Goal: Information Seeking & Learning: Find specific page/section

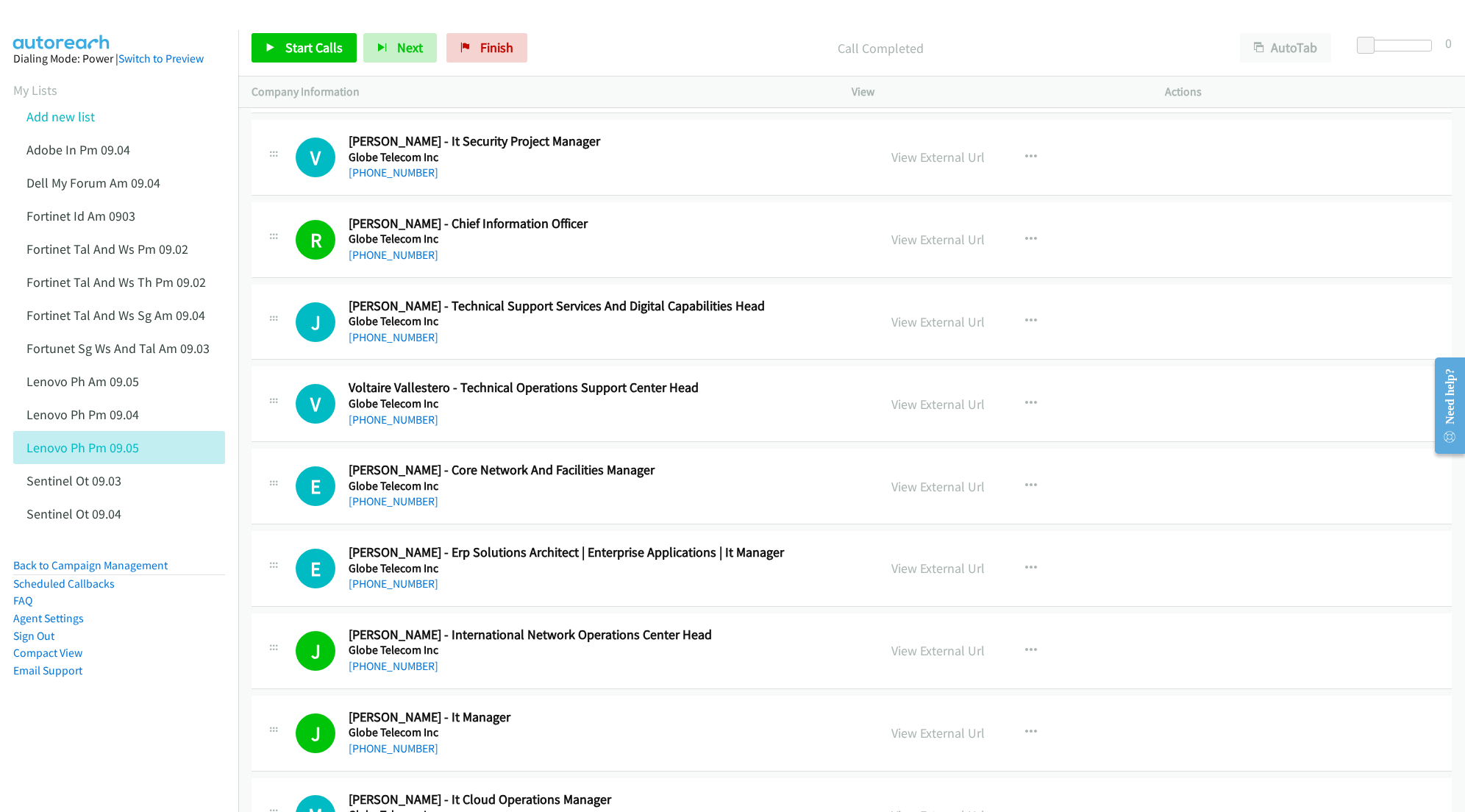
scroll to position [11277, 0]
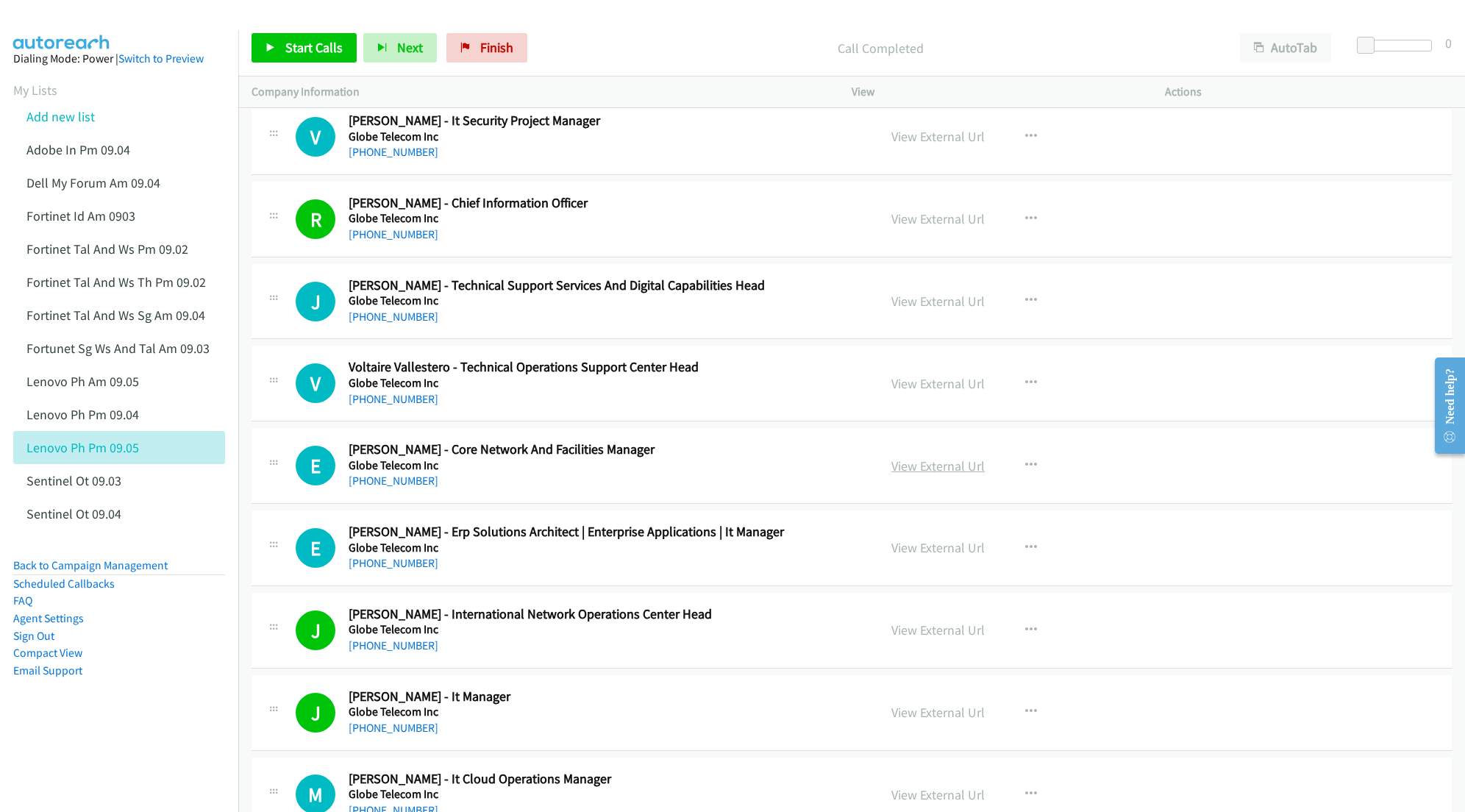
click at [922, 474] on link "View External Url" at bounding box center [938, 466] width 93 height 17
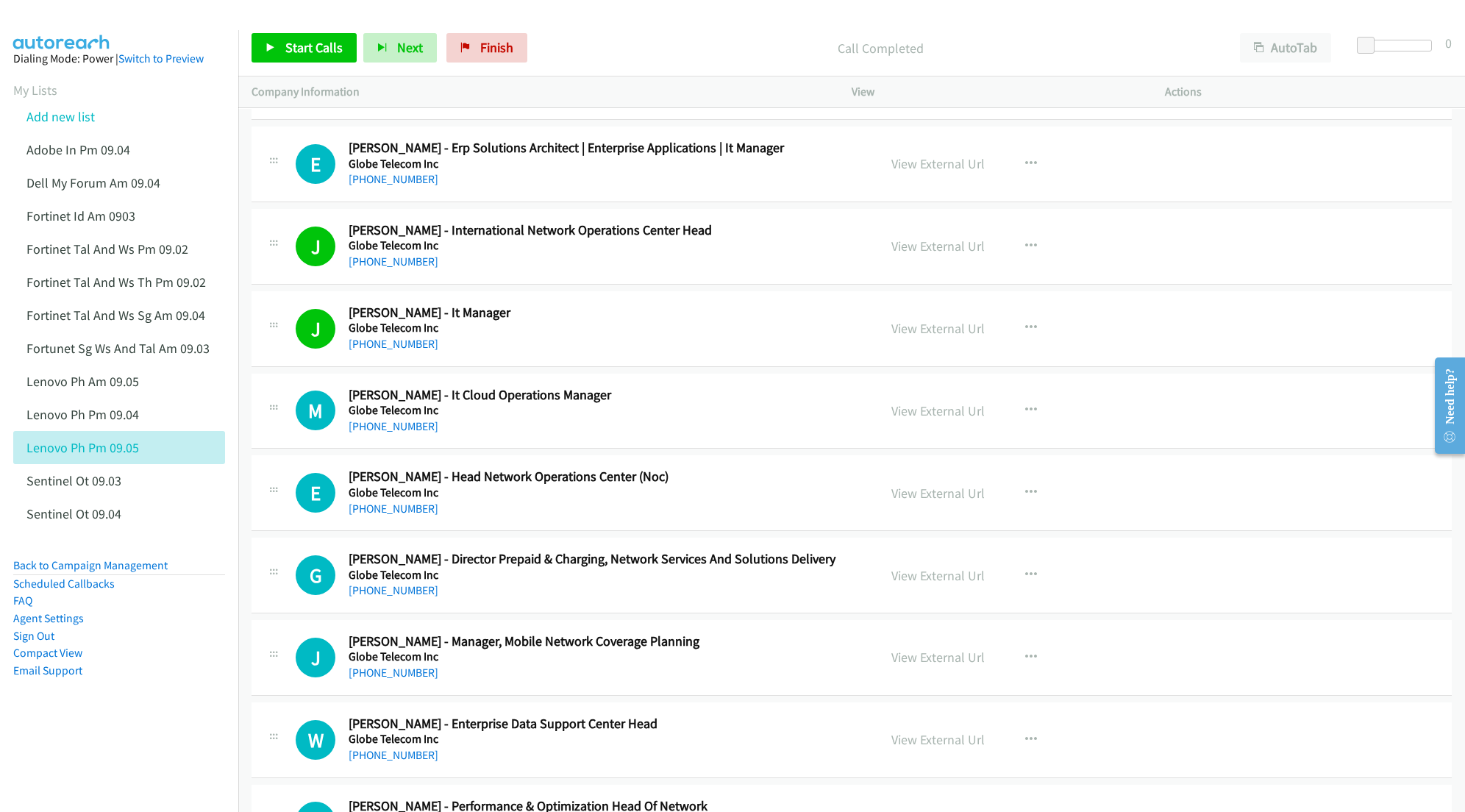
scroll to position [11669, 0]
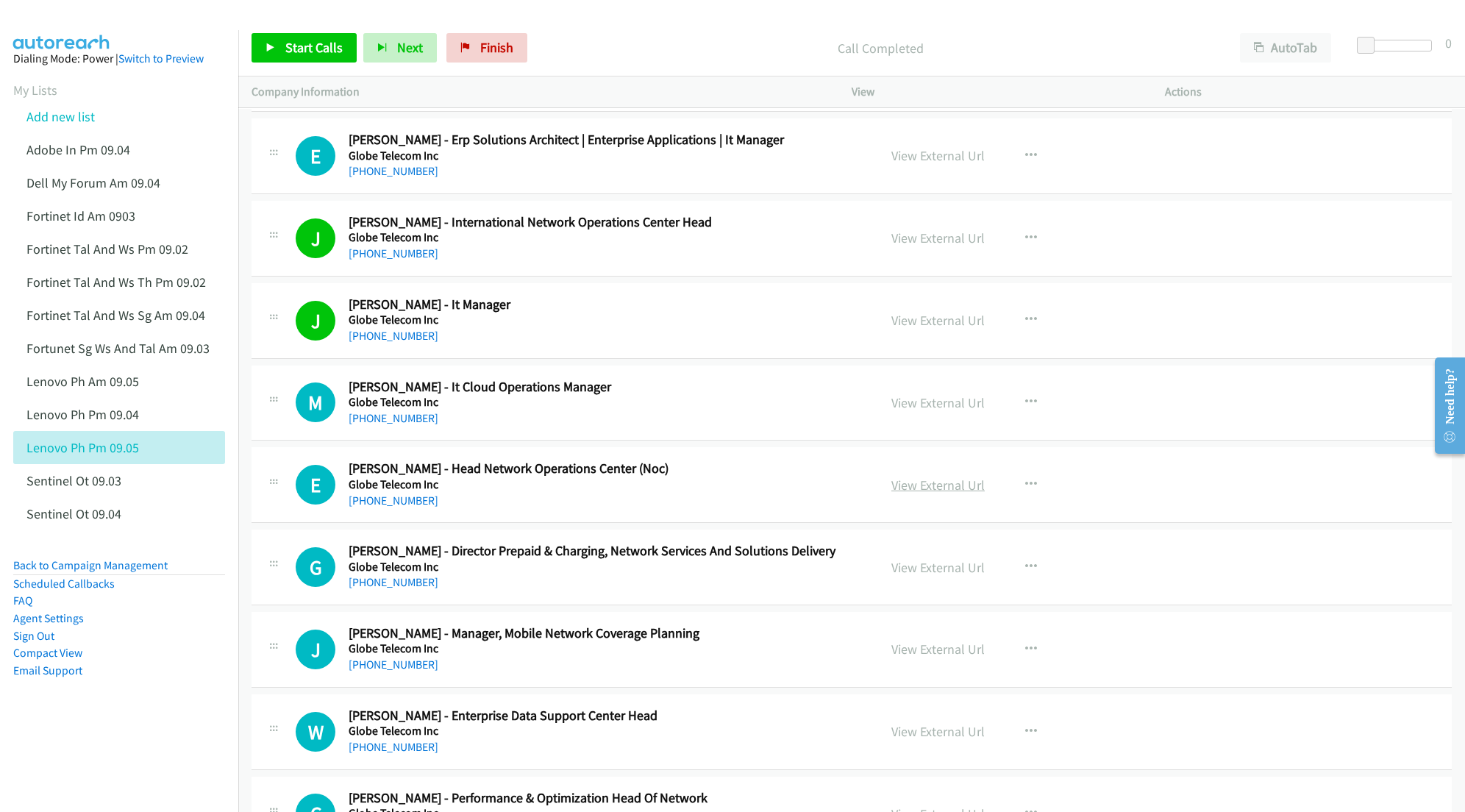
click at [919, 494] on link "View External Url" at bounding box center [938, 485] width 93 height 17
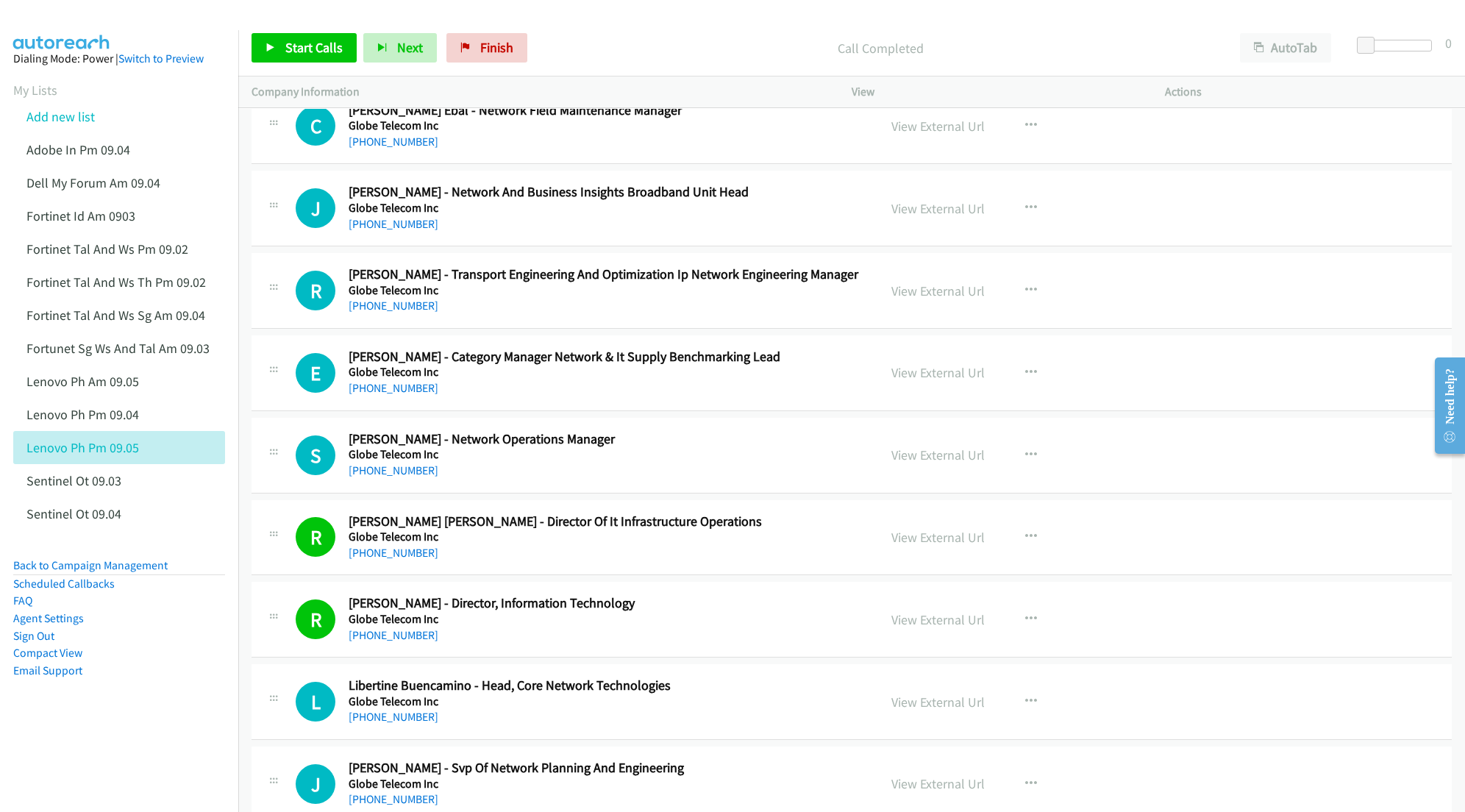
scroll to position [13336, 0]
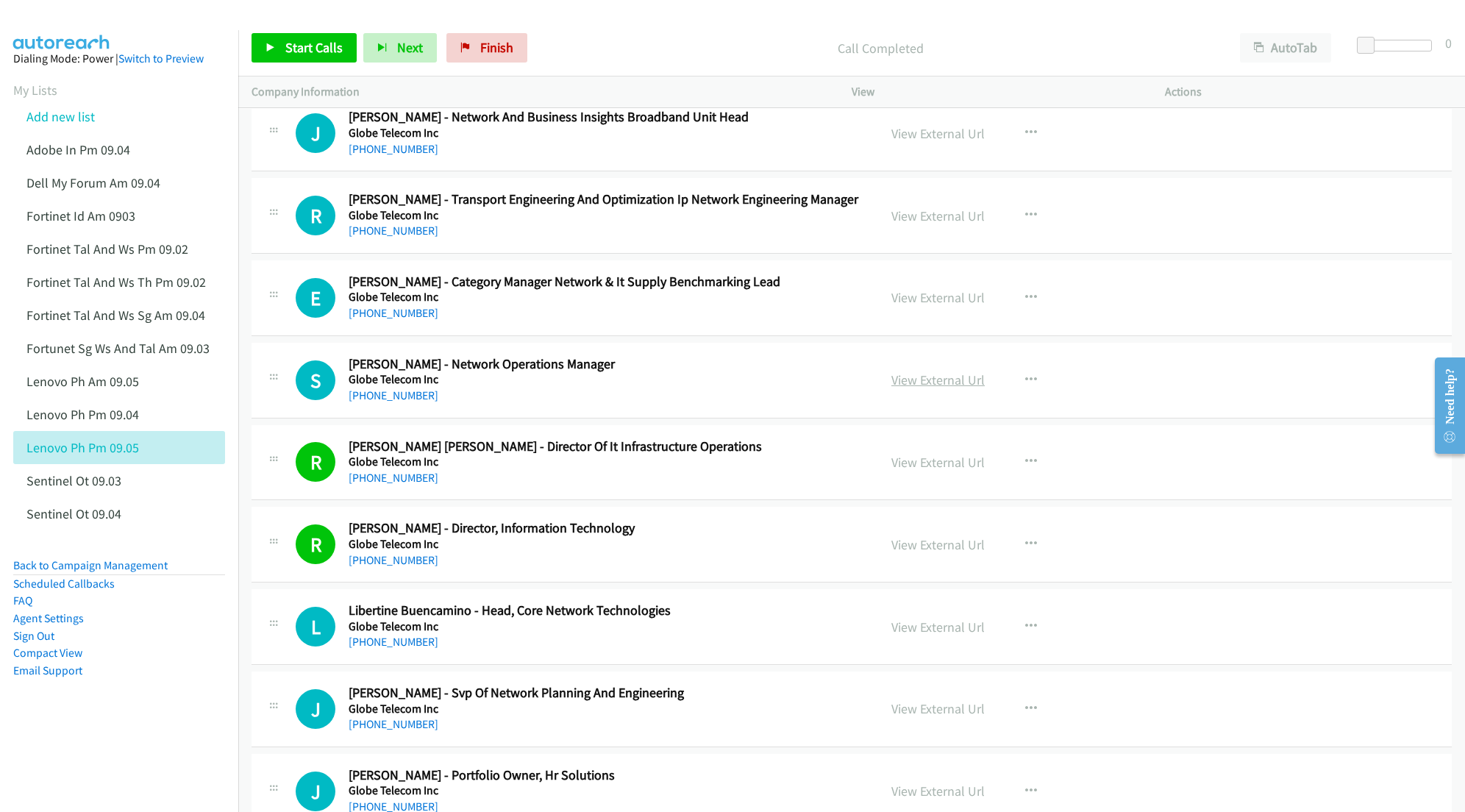
click at [925, 388] on link "View External Url" at bounding box center [938, 379] width 93 height 17
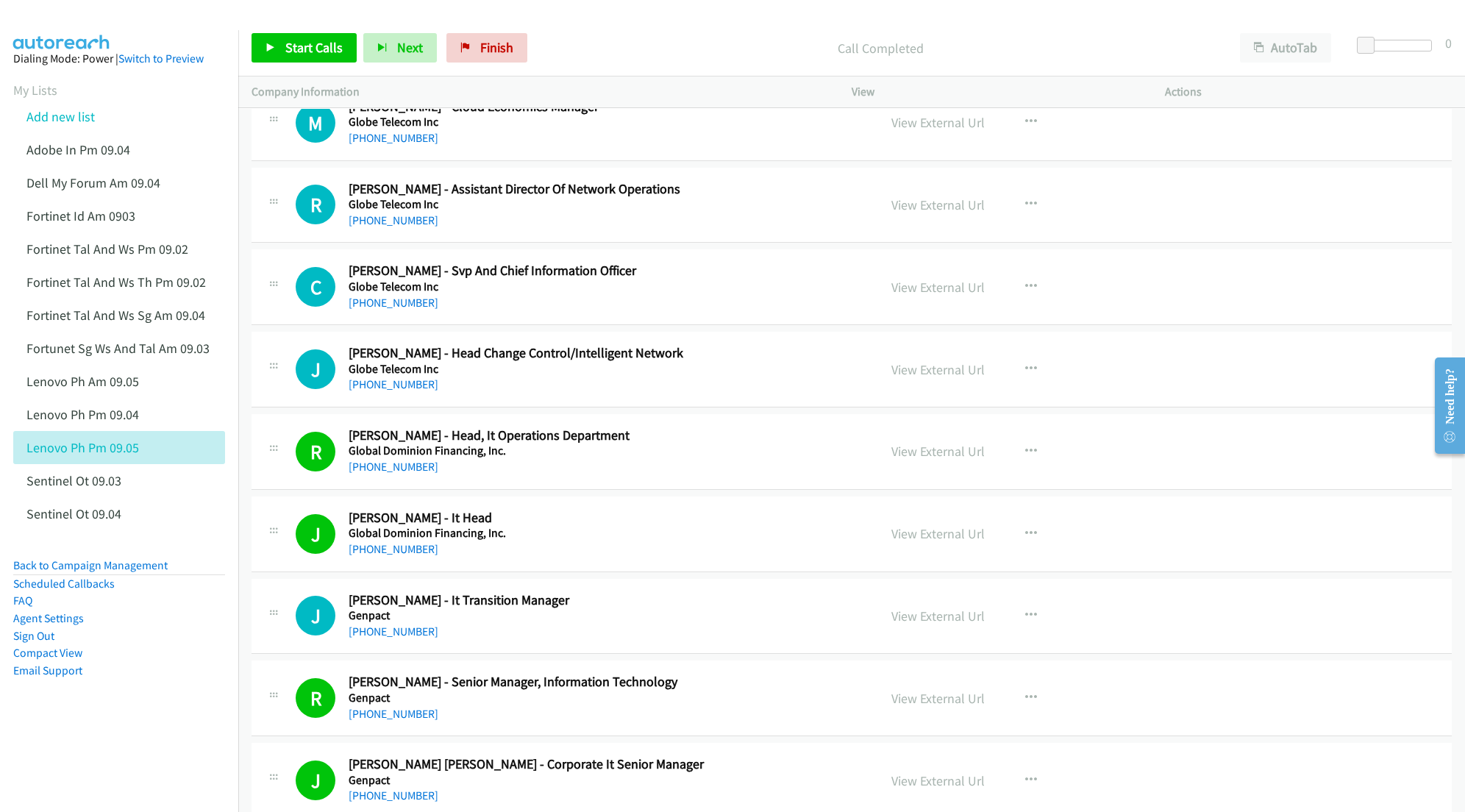
scroll to position [14513, 0]
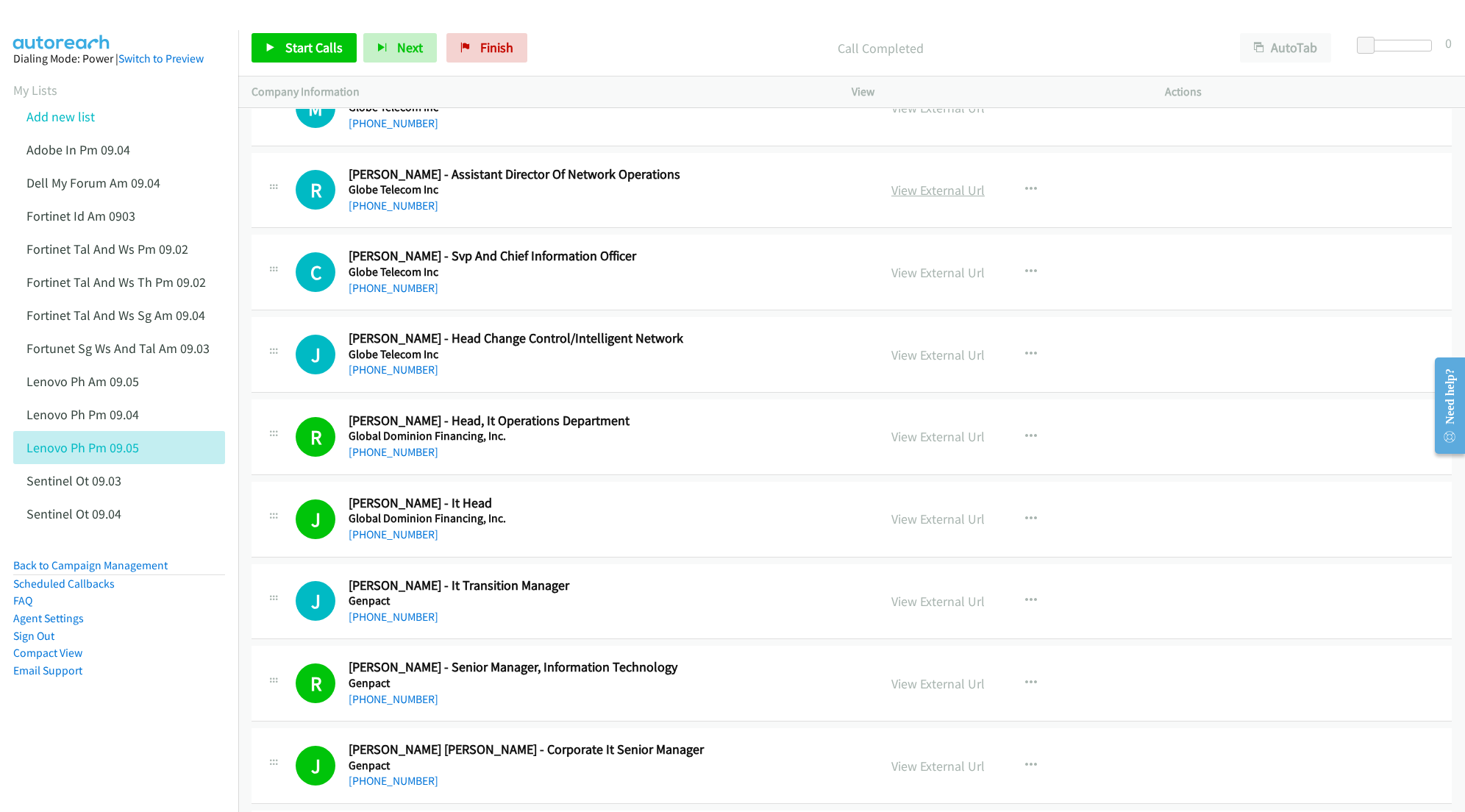
click at [901, 199] on link "View External Url" at bounding box center [938, 190] width 93 height 17
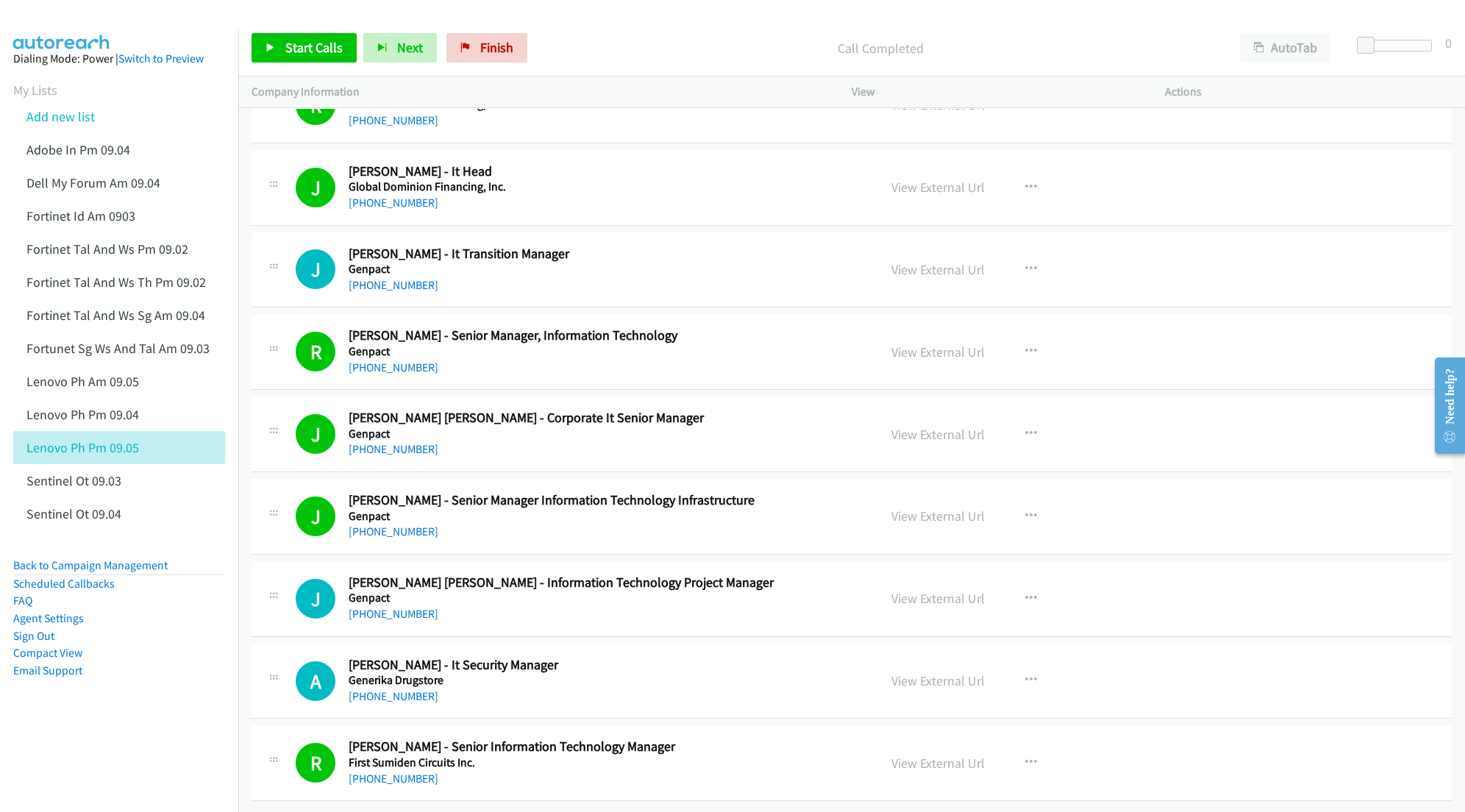
scroll to position [14905, 0]
click at [917, 343] on link "View External Url" at bounding box center [938, 351] width 93 height 17
click at [937, 672] on link "View External Url" at bounding box center [938, 680] width 93 height 17
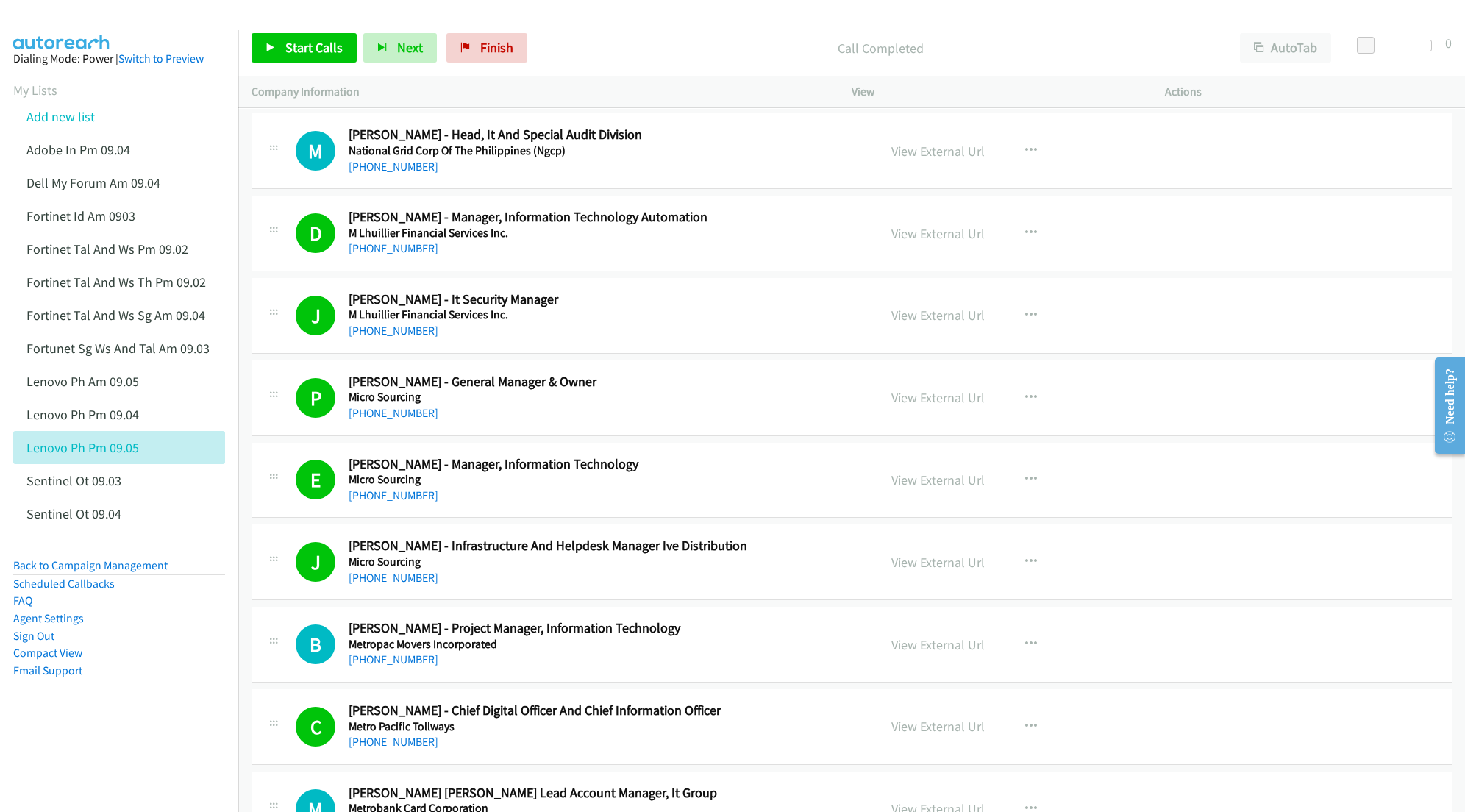
scroll to position [0, 0]
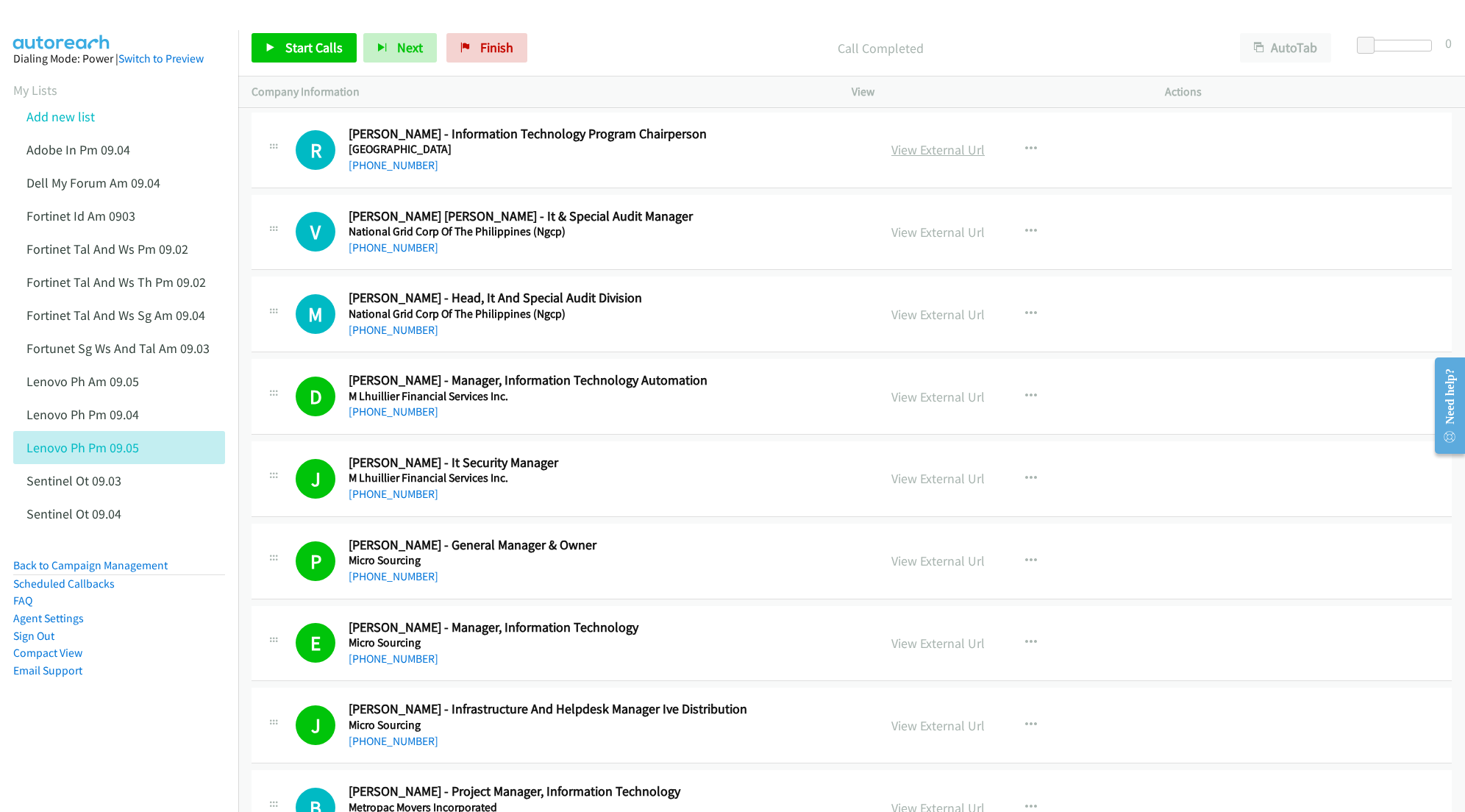
click at [930, 153] on link "View External Url" at bounding box center [938, 150] width 93 height 17
click at [911, 309] on link "View External Url" at bounding box center [938, 314] width 93 height 17
click at [902, 224] on link "View External Url" at bounding box center [938, 232] width 93 height 17
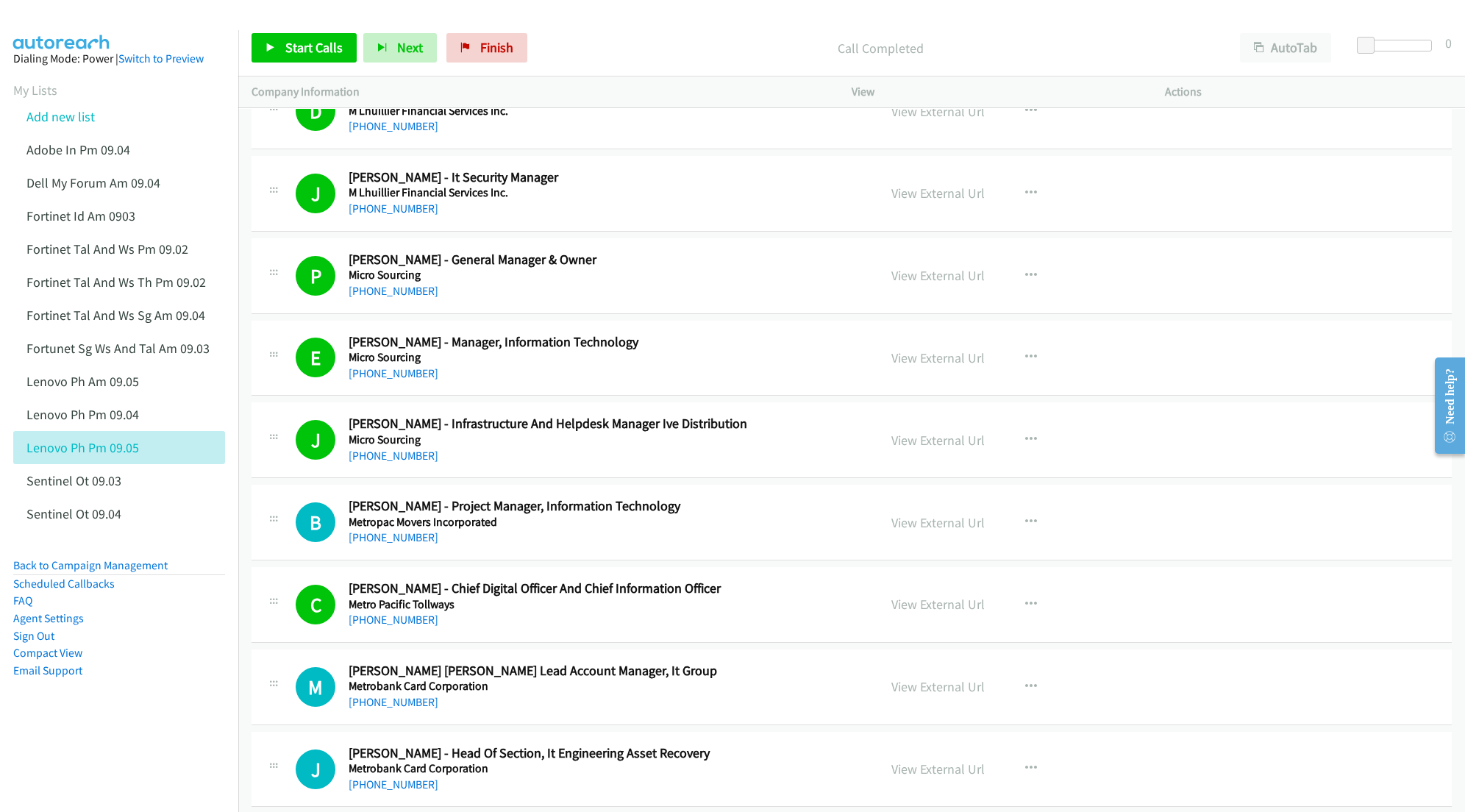
scroll to position [294, 0]
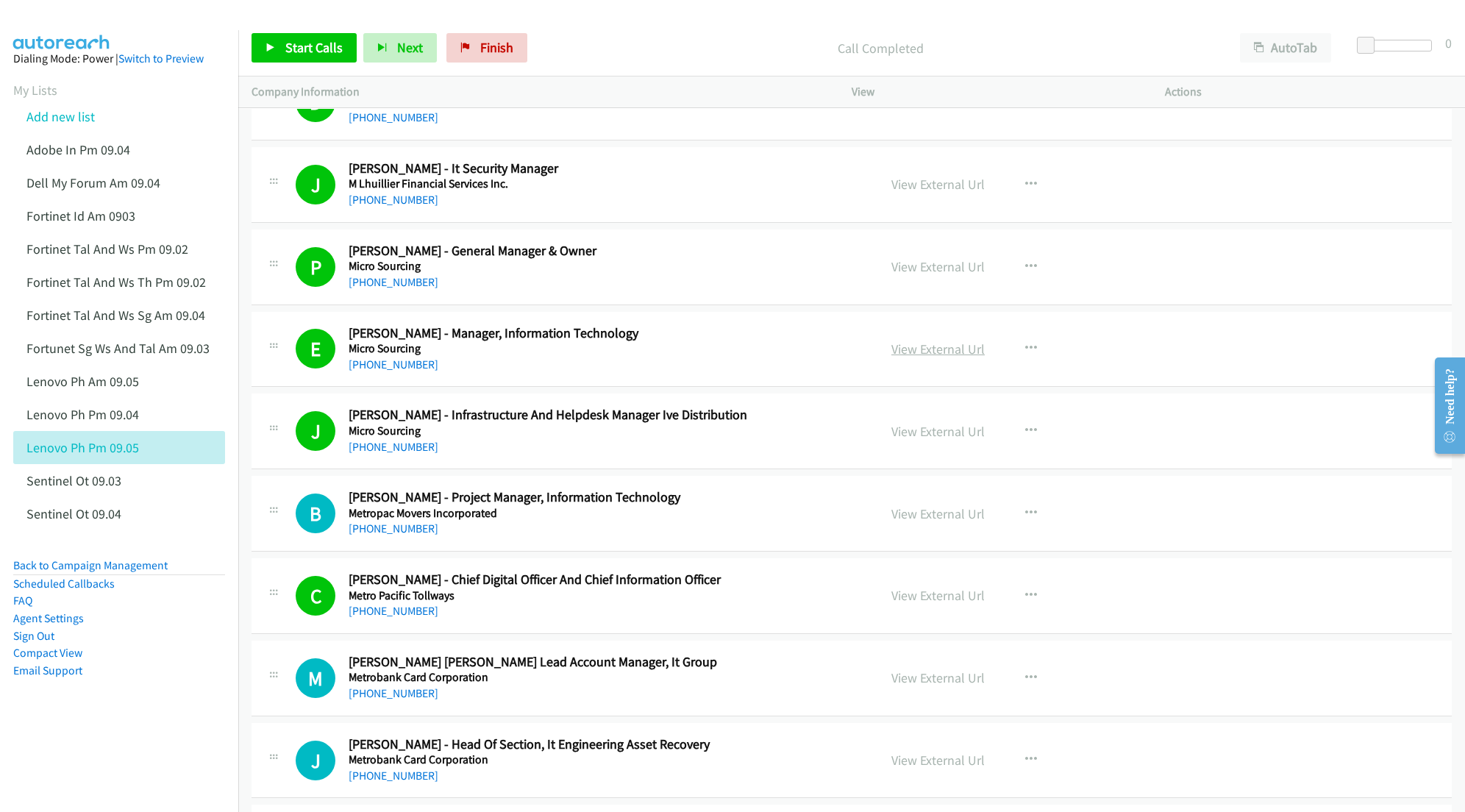
click at [921, 345] on link "View External Url" at bounding box center [938, 348] width 93 height 17
click at [905, 433] on link "View External Url" at bounding box center [938, 431] width 93 height 17
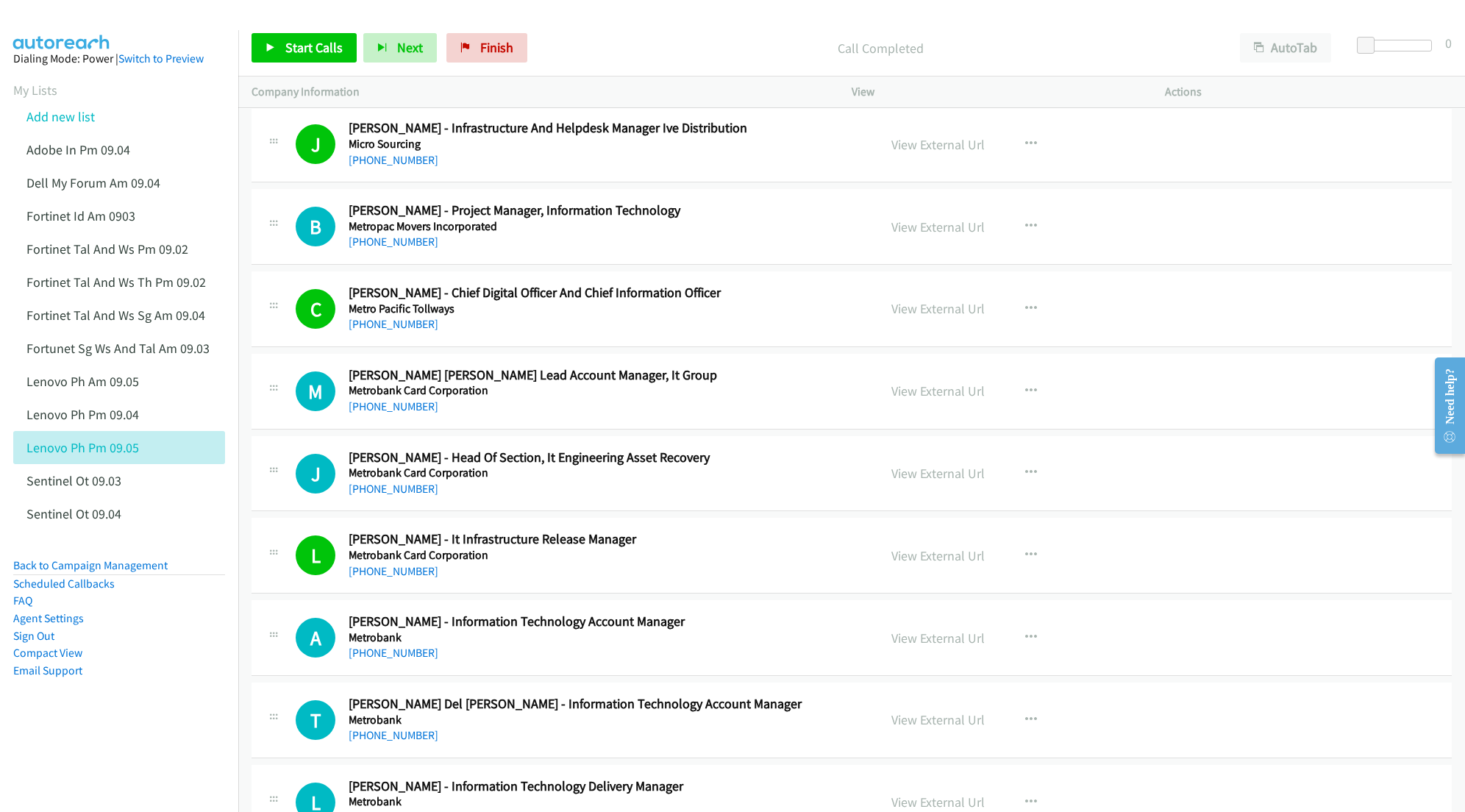
scroll to position [588, 0]
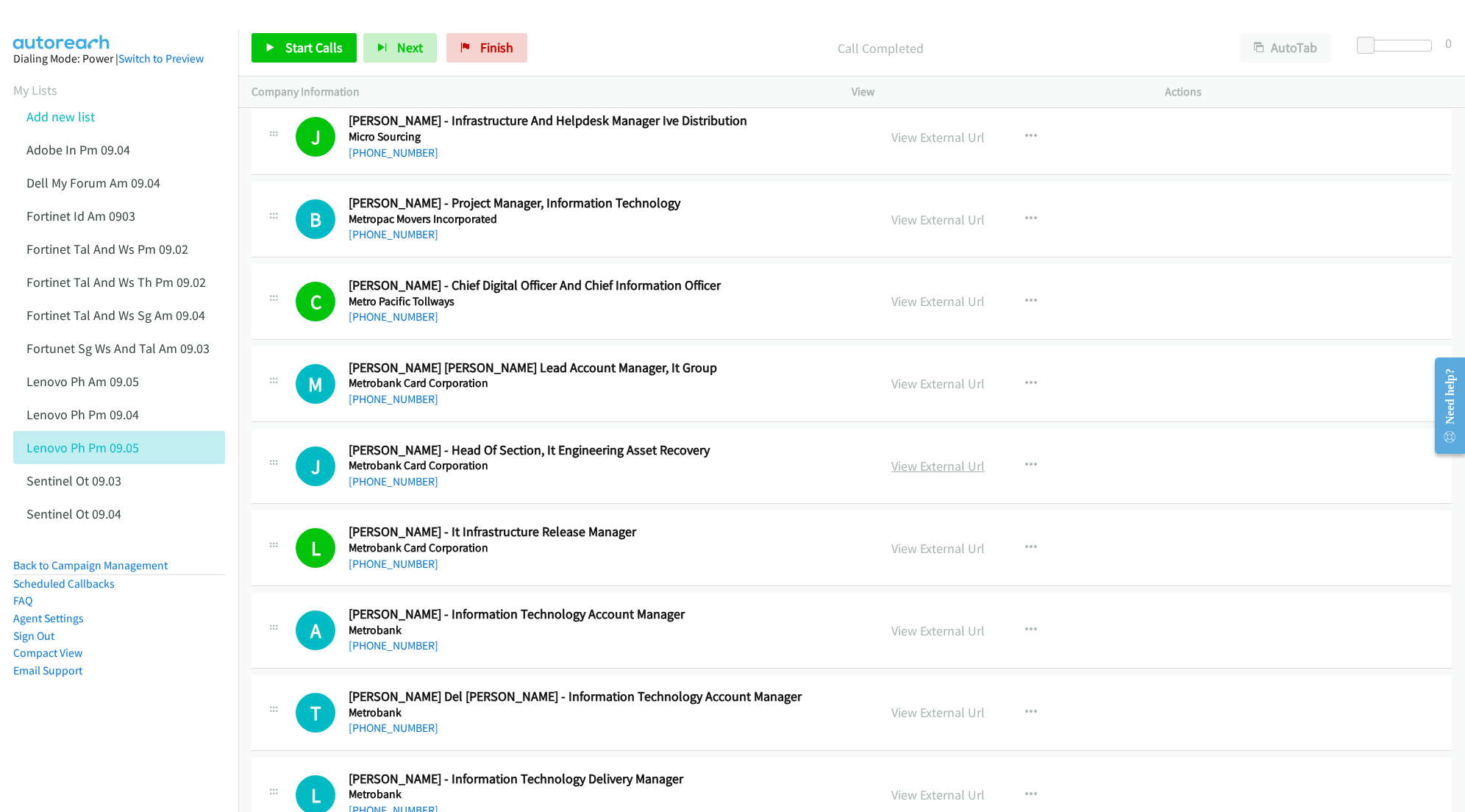
click at [904, 465] on link "View External Url" at bounding box center [938, 466] width 93 height 17
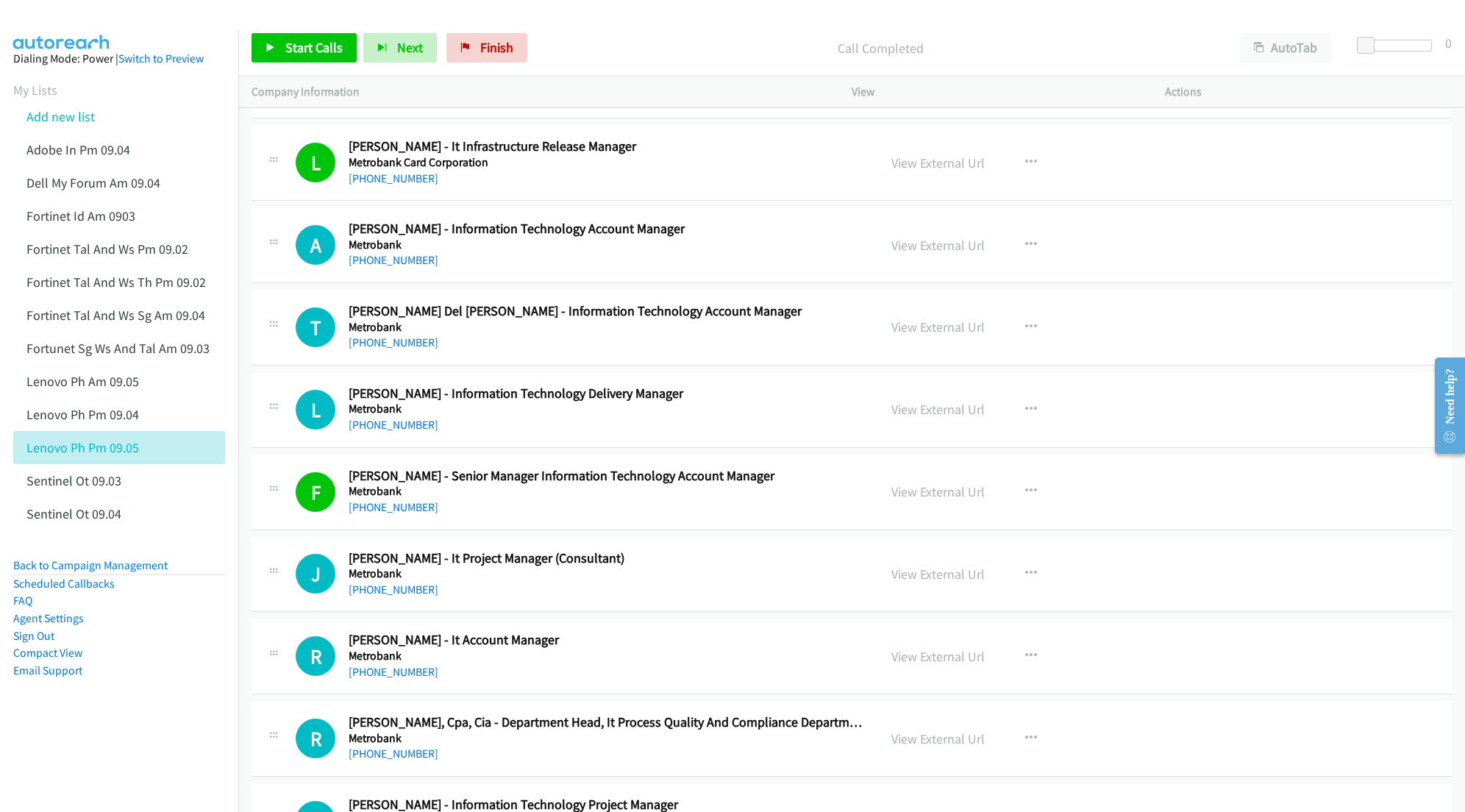
scroll to position [981, 0]
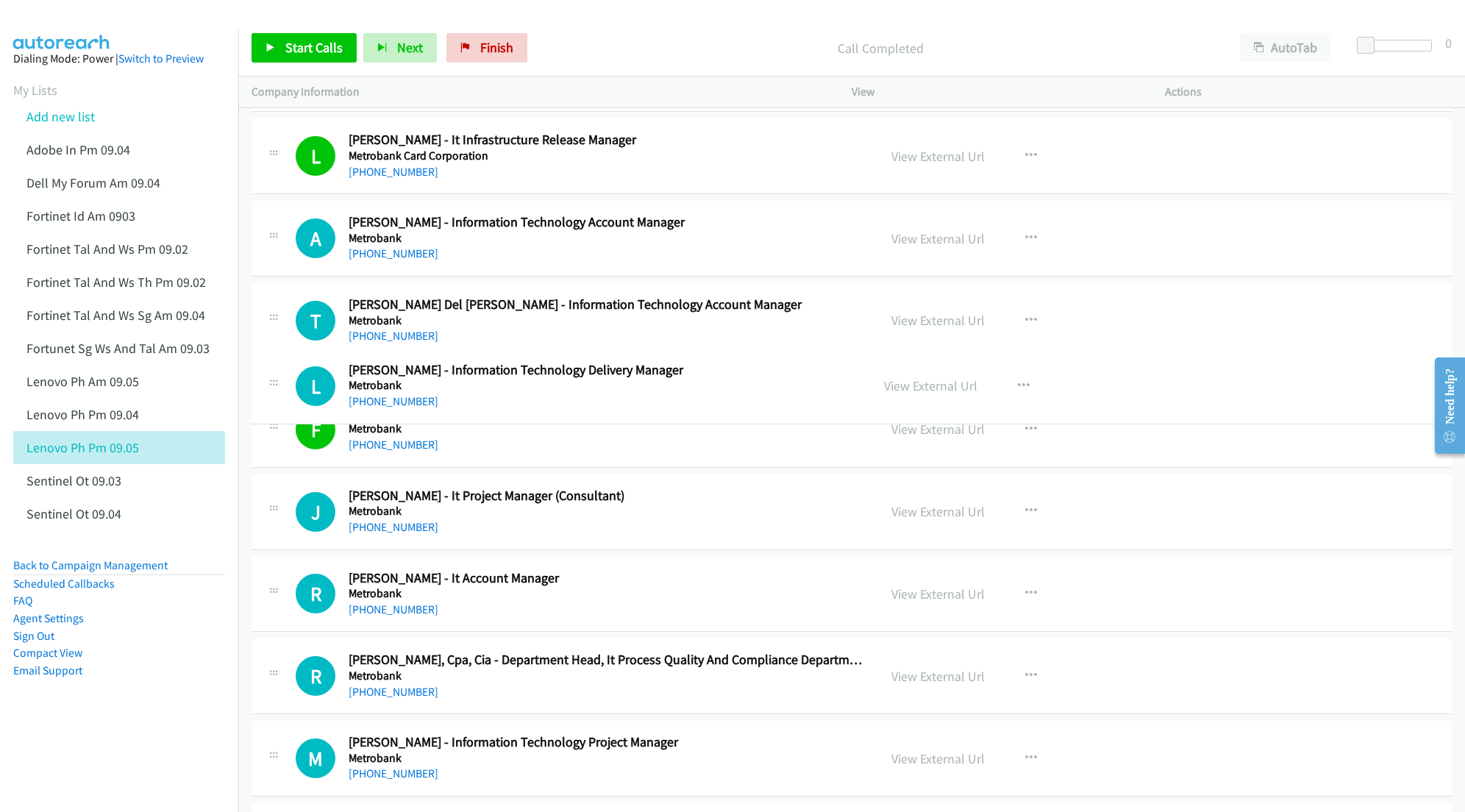
drag, startPoint x: 668, startPoint y: 407, endPoint x: 454, endPoint y: 392, distance: 214.5
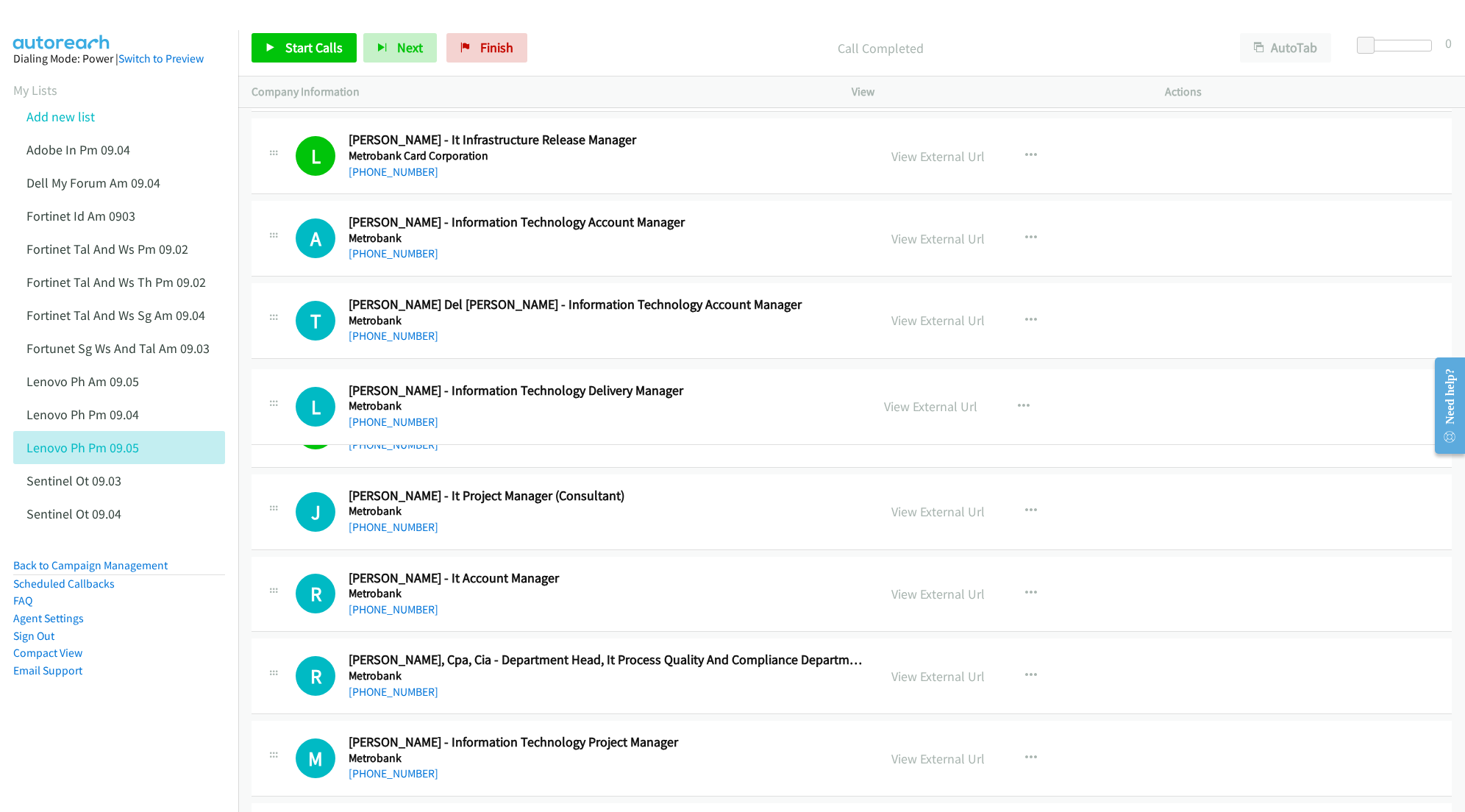
drag, startPoint x: 637, startPoint y: 384, endPoint x: 431, endPoint y: 389, distance: 206.1
drag, startPoint x: 403, startPoint y: 391, endPoint x: 616, endPoint y: 401, distance: 213.2
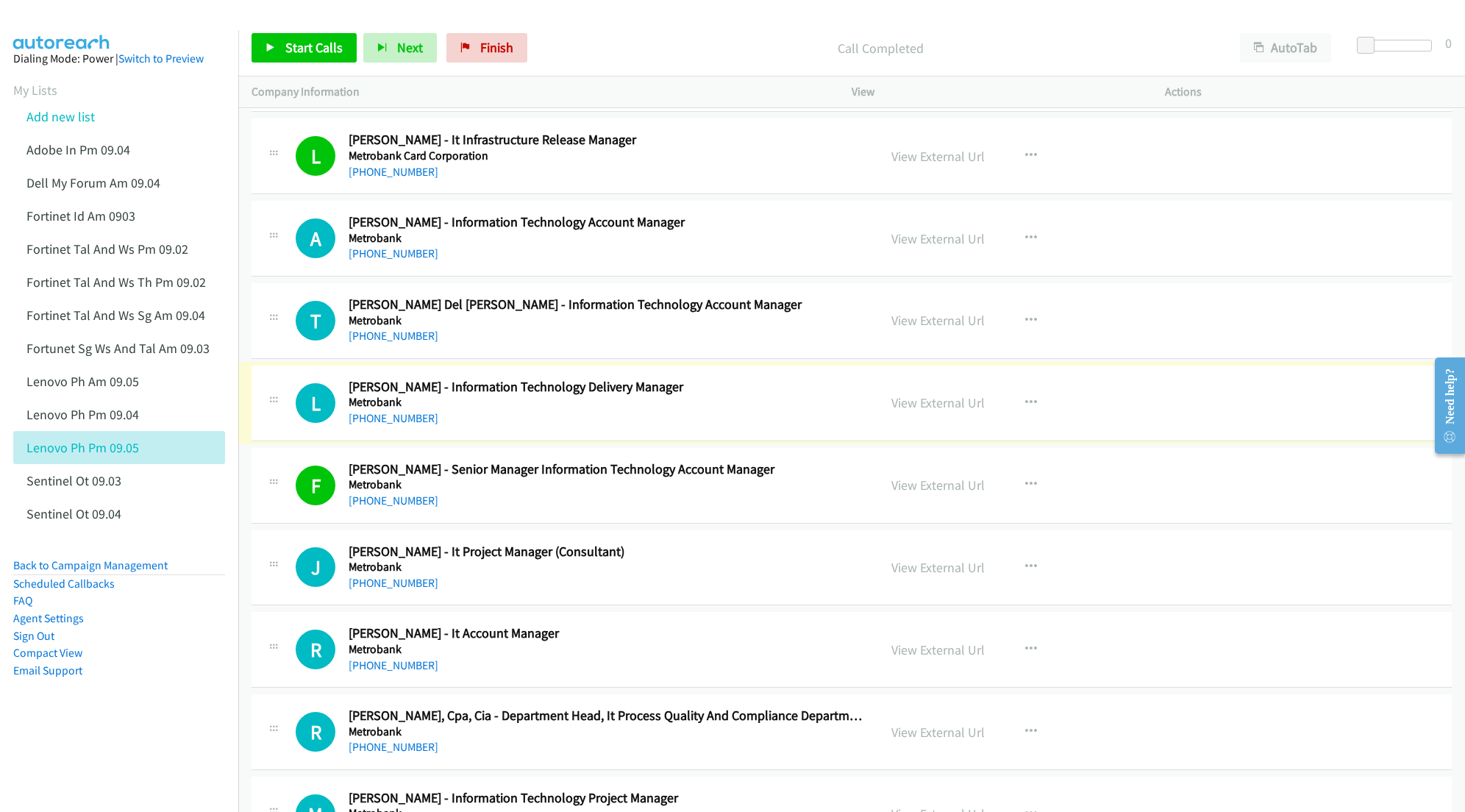
drag, startPoint x: 647, startPoint y: 389, endPoint x: 668, endPoint y: 390, distance: 21.0
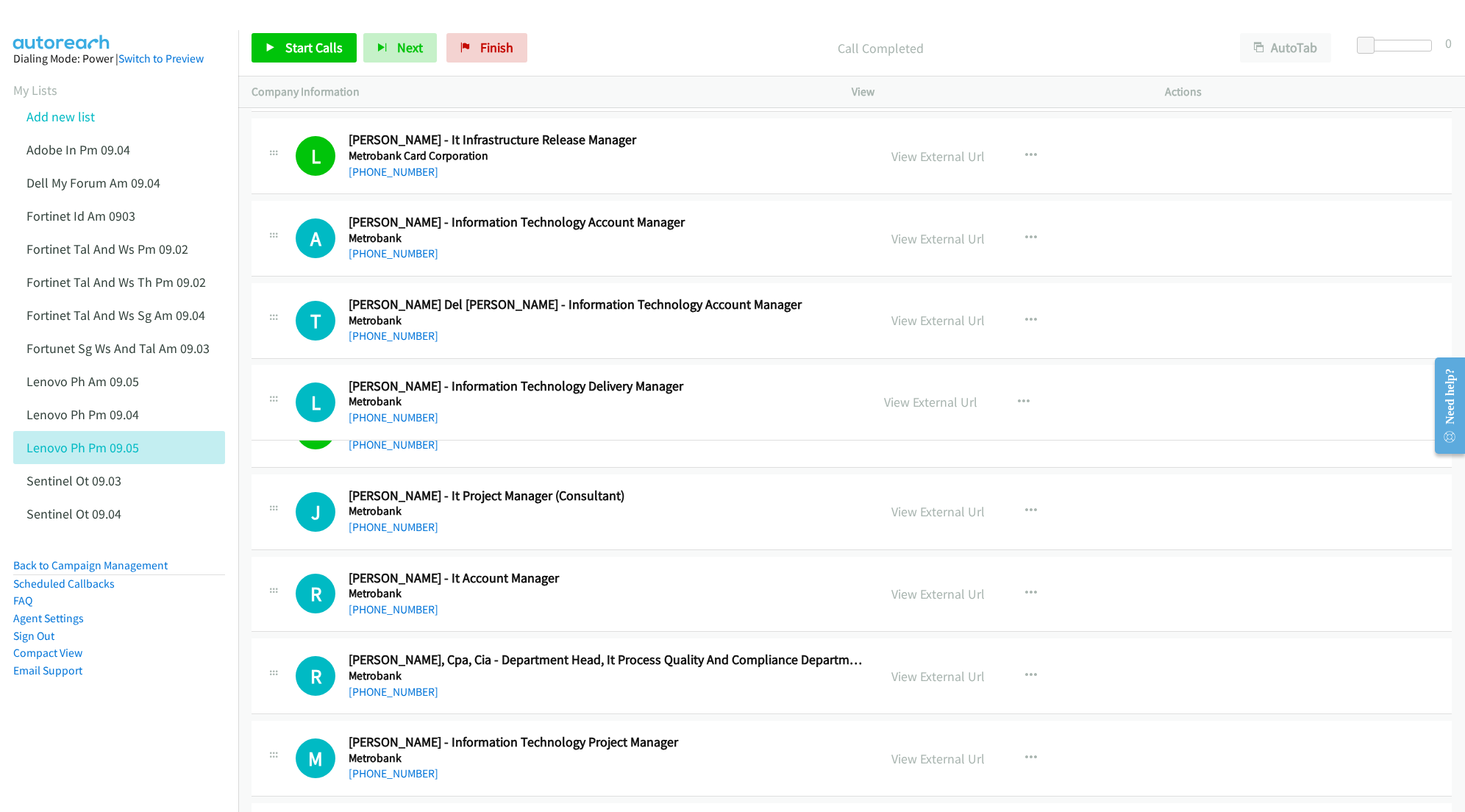
drag, startPoint x: 399, startPoint y: 391, endPoint x: 446, endPoint y: 387, distance: 47.2
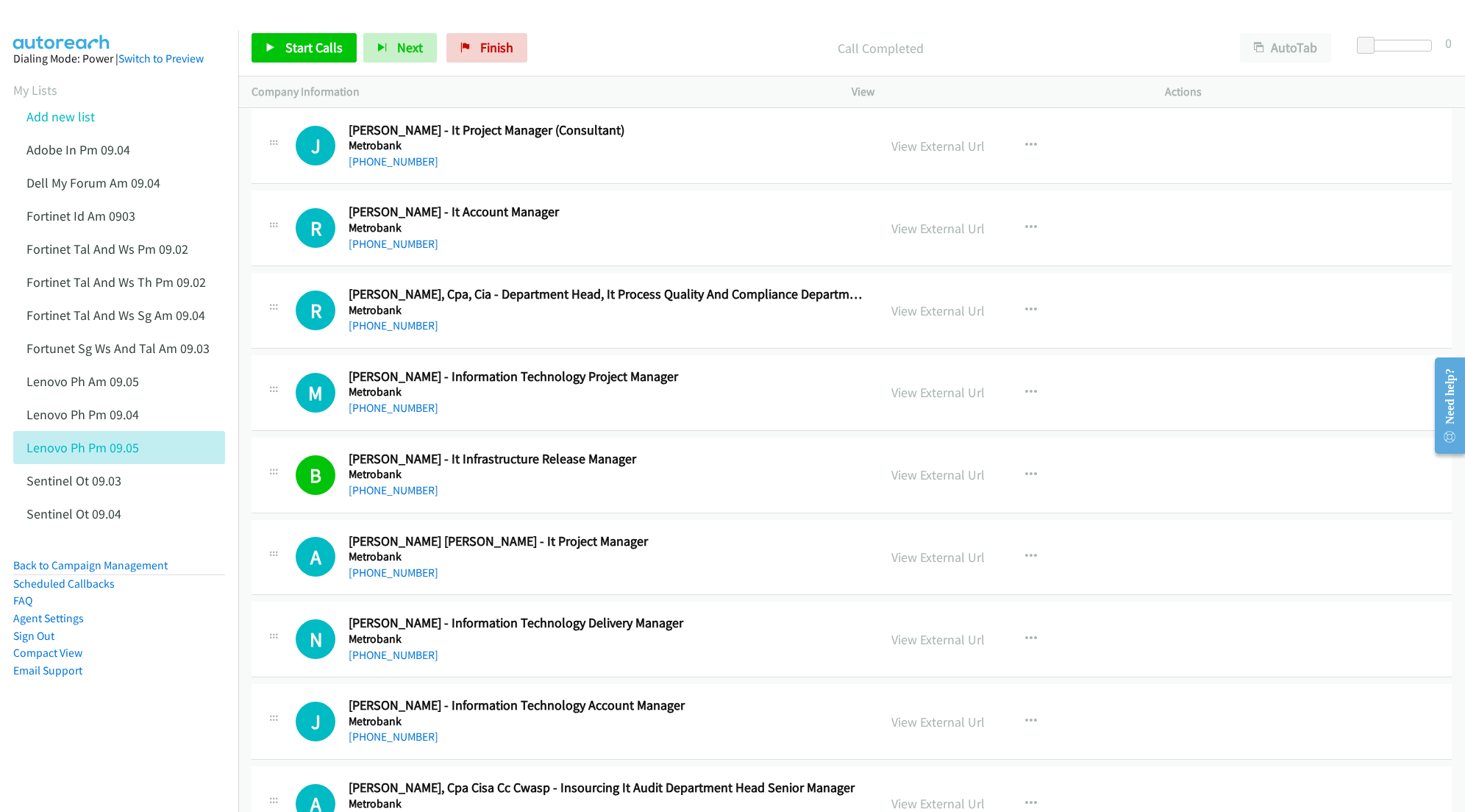
scroll to position [1470, 0]
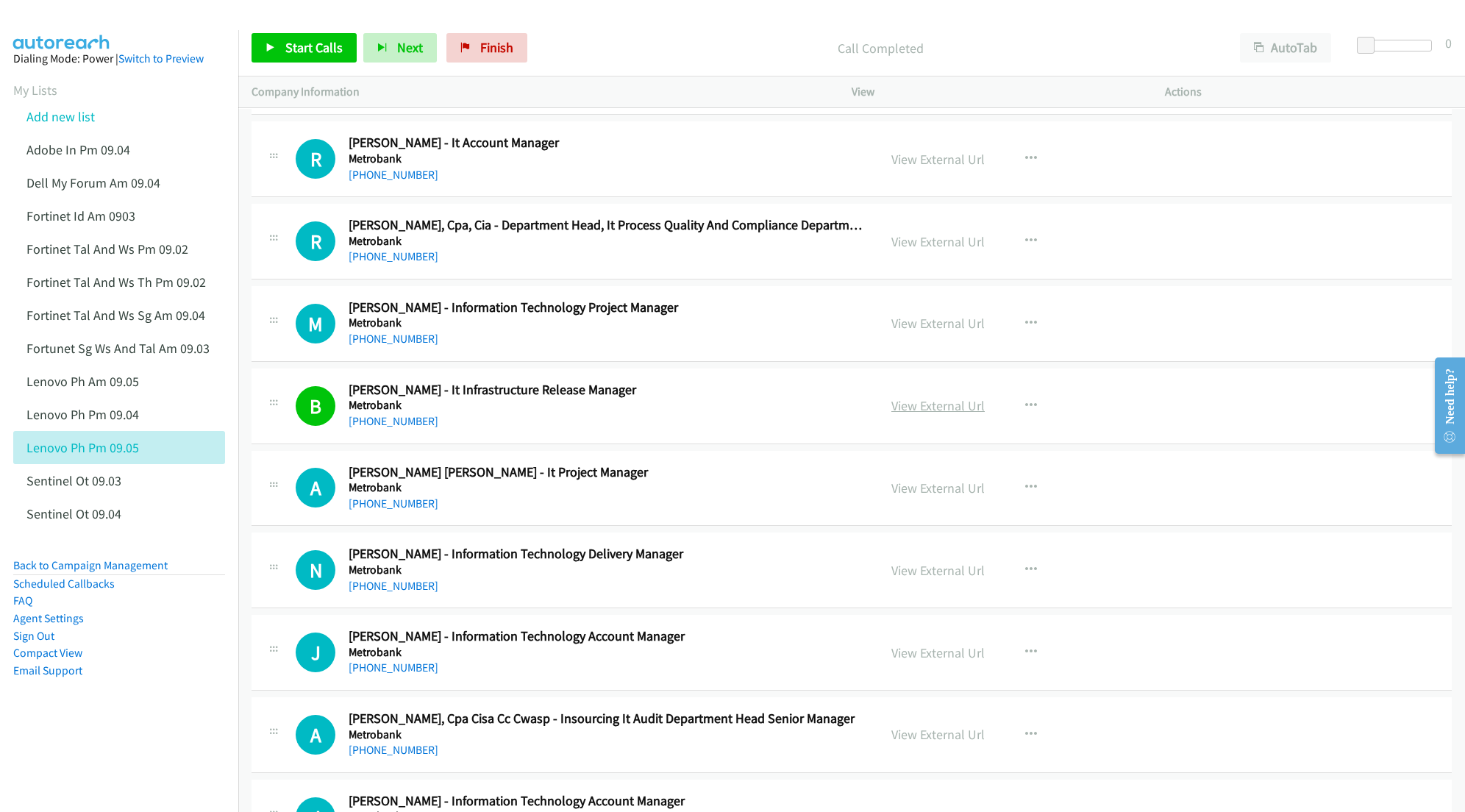
click at [931, 410] on link "View External Url" at bounding box center [938, 406] width 93 height 17
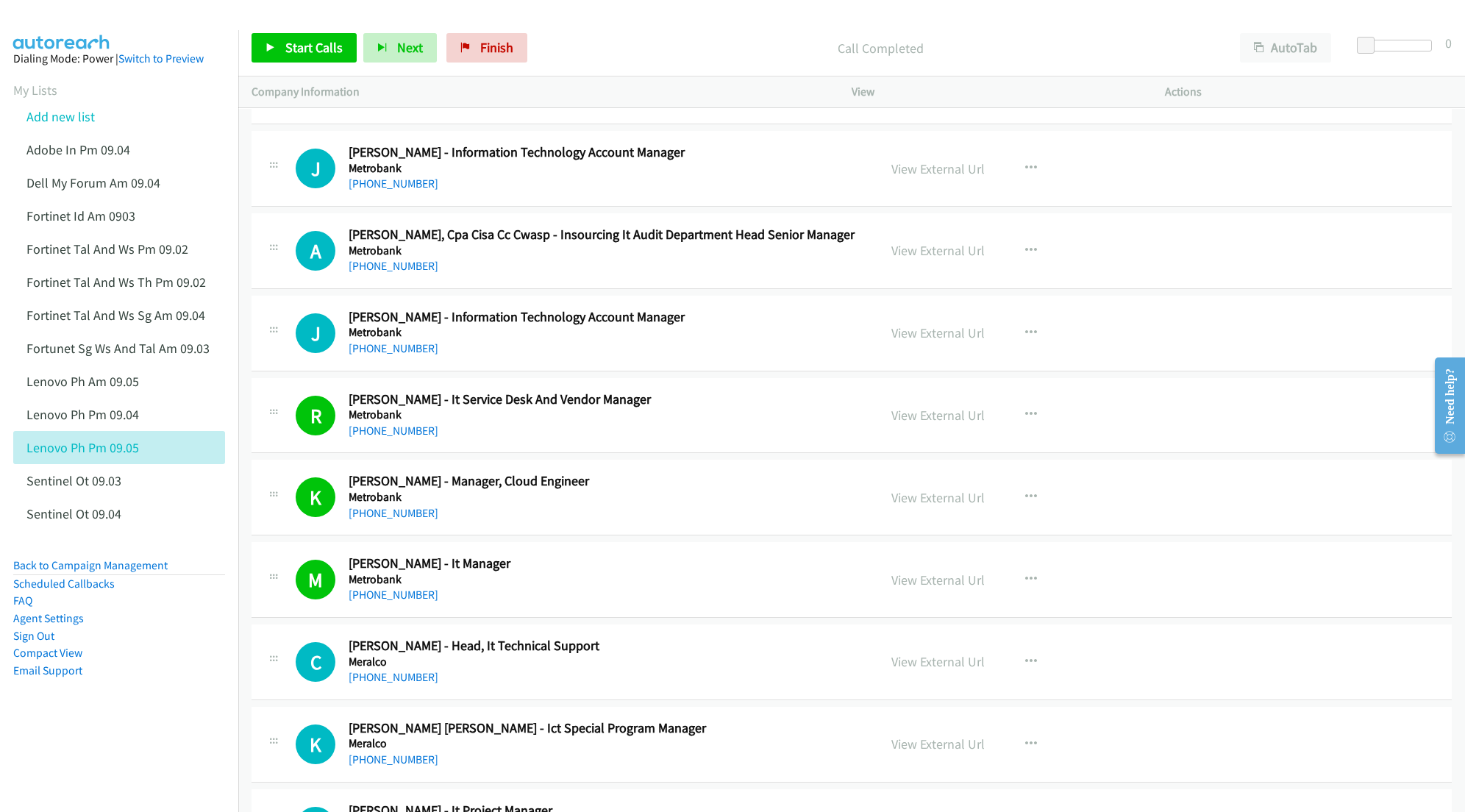
scroll to position [1960, 0]
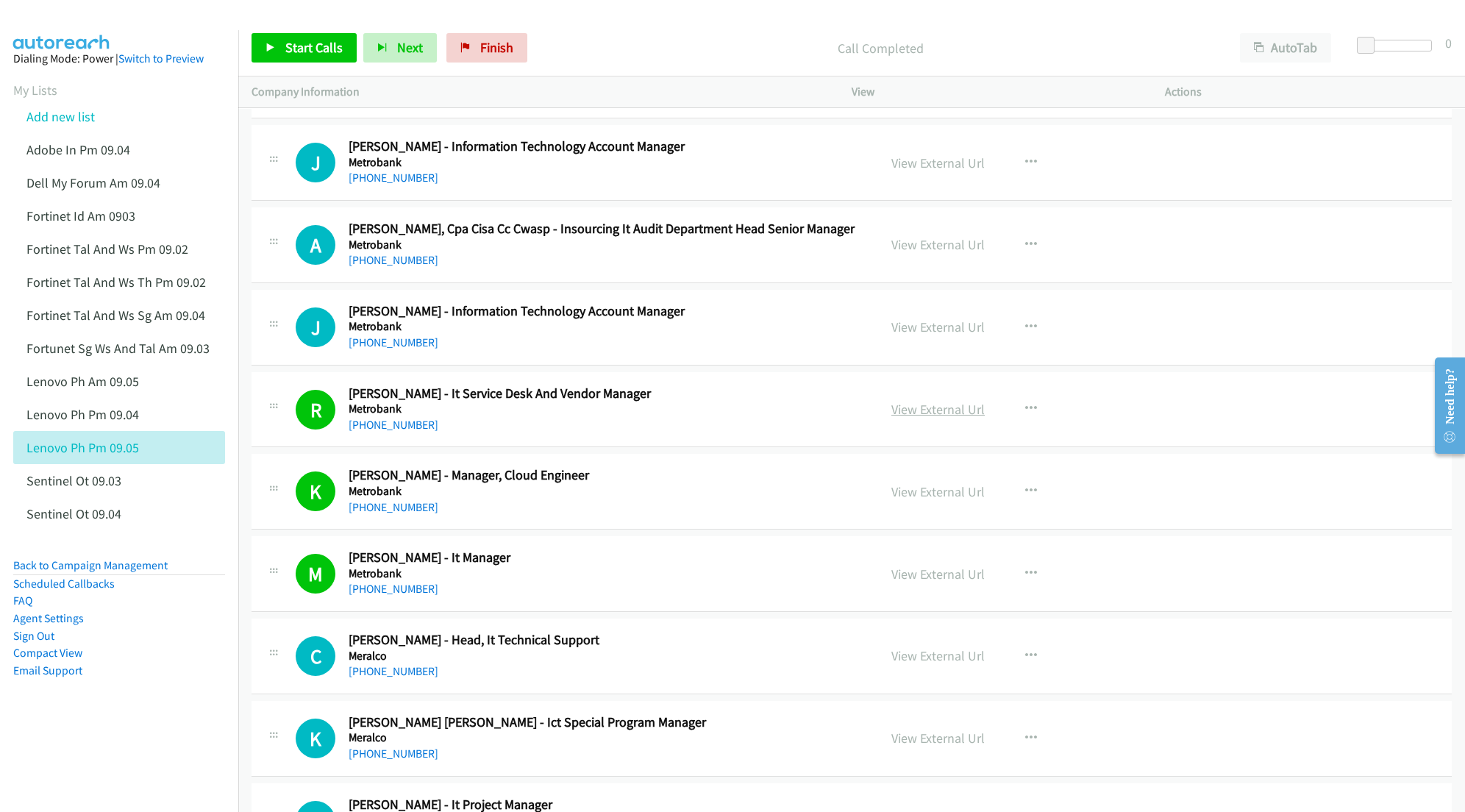
click at [918, 416] on link "View External Url" at bounding box center [938, 409] width 93 height 17
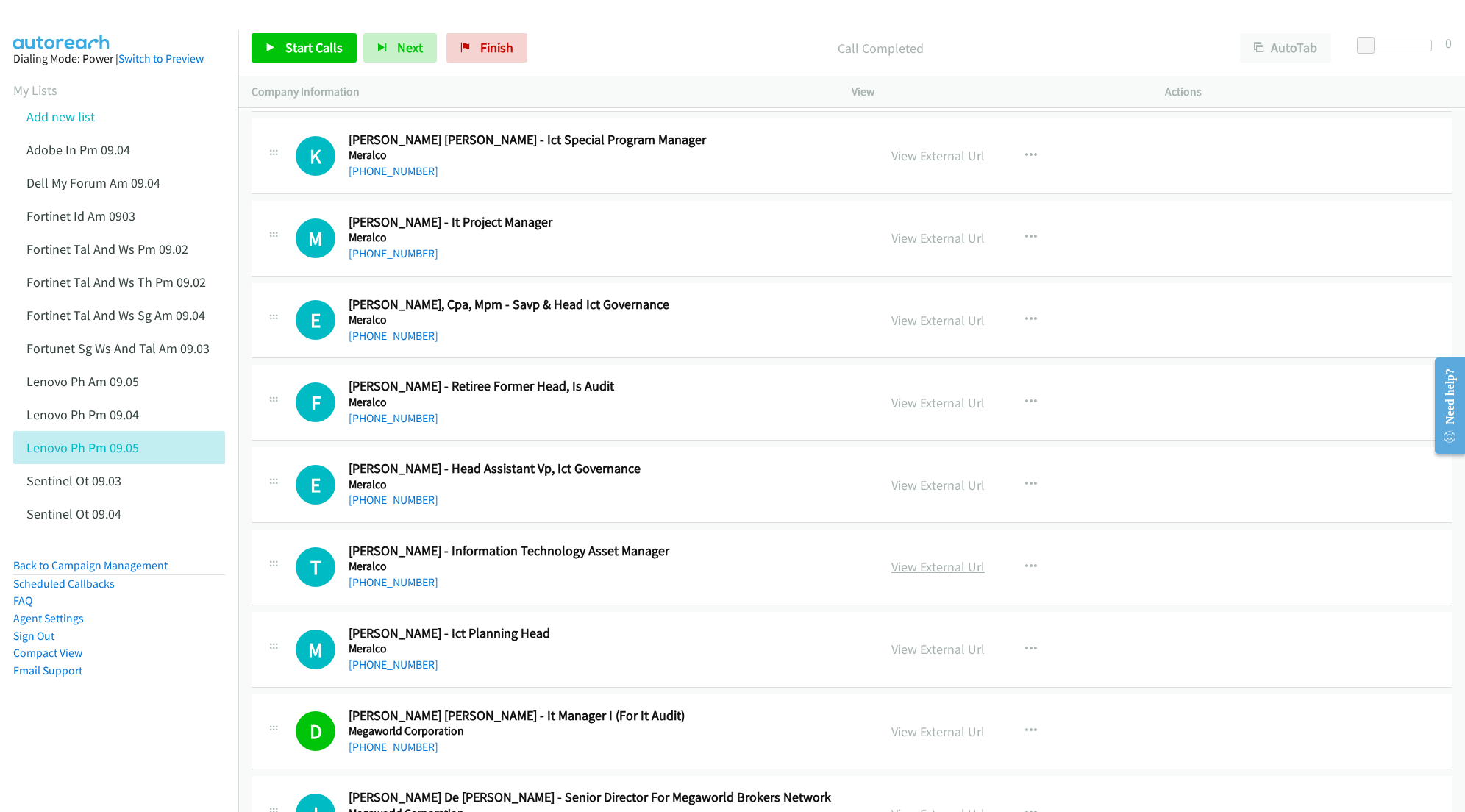
scroll to position [2549, 0]
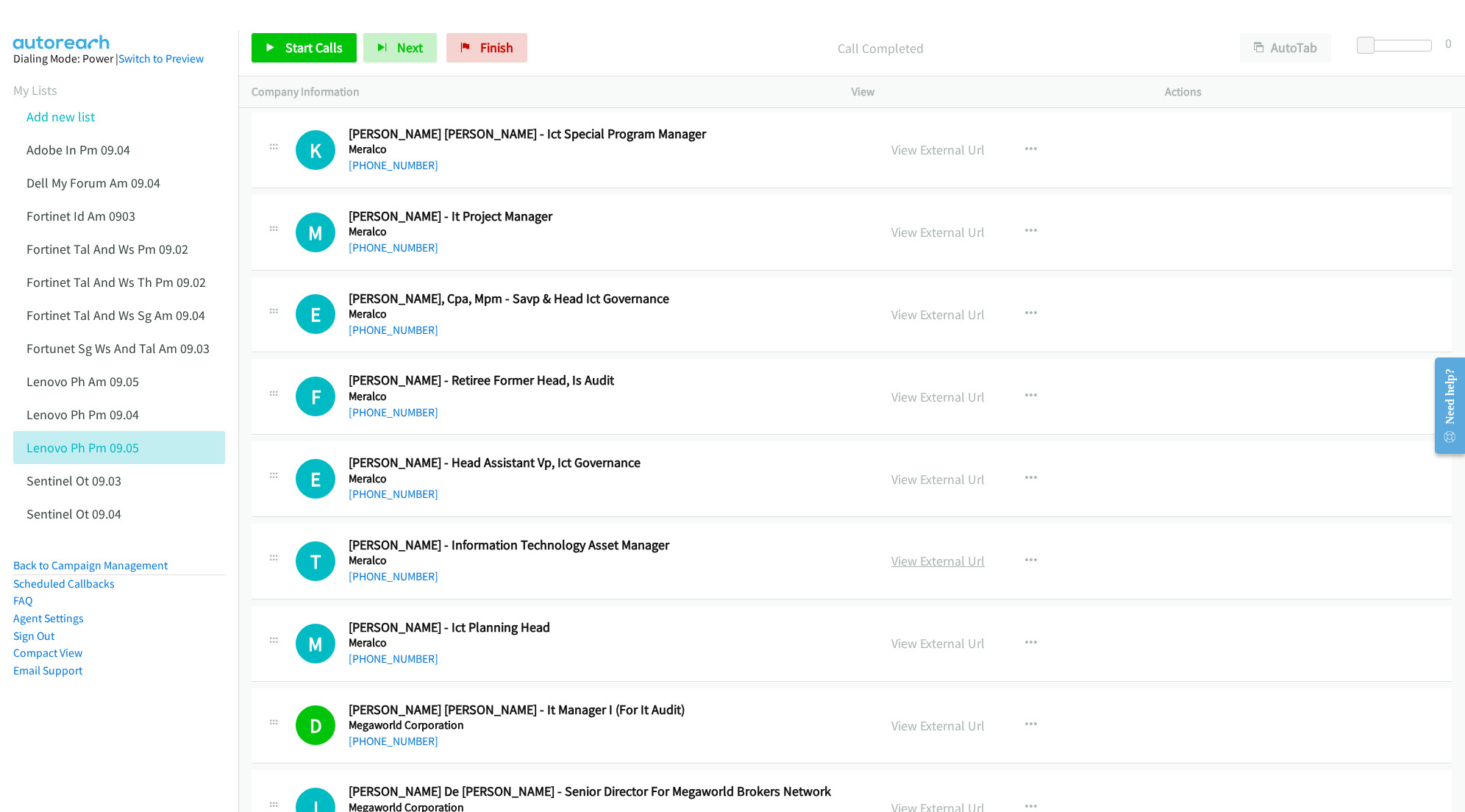
click at [927, 569] on link "View External Url" at bounding box center [938, 561] width 93 height 17
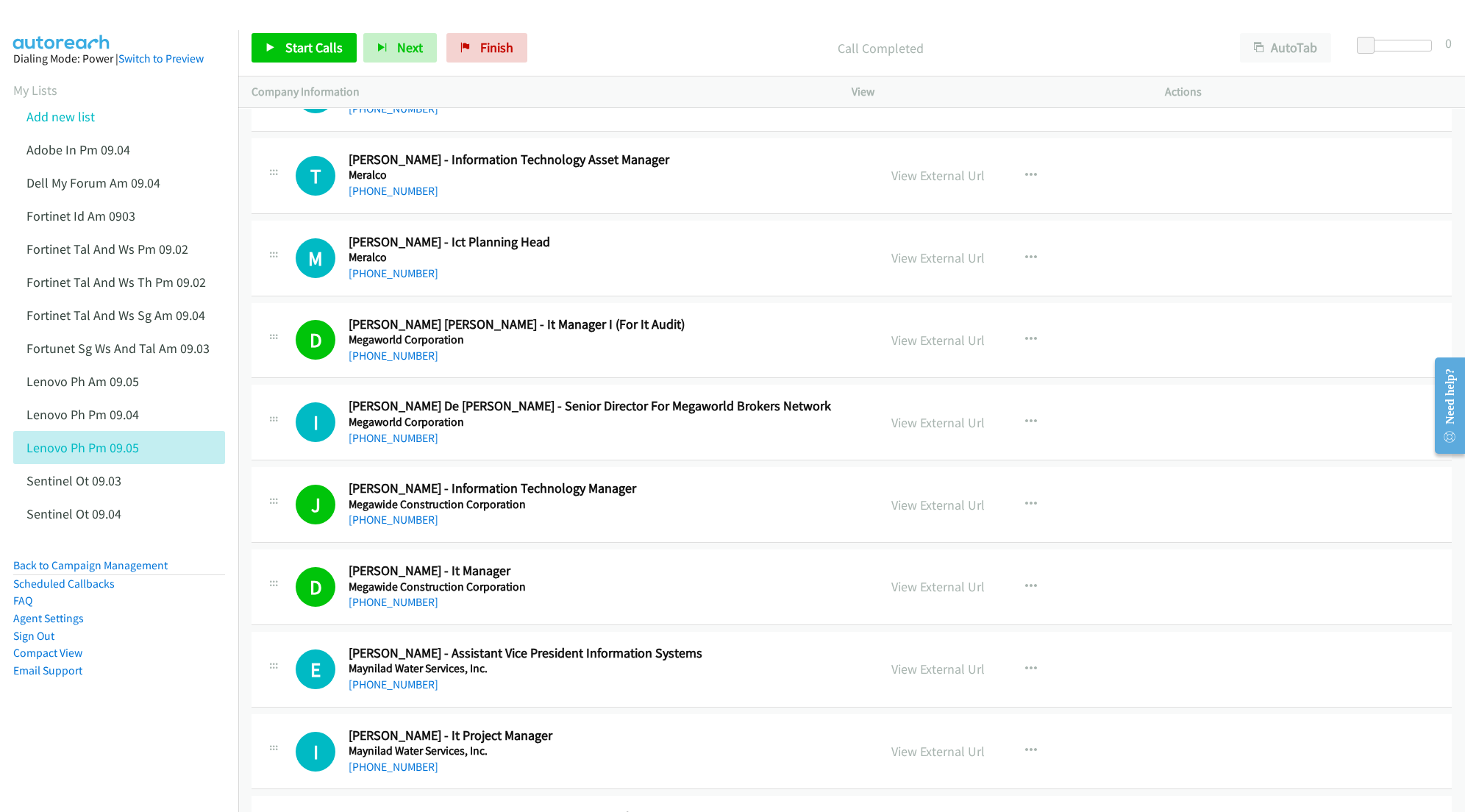
scroll to position [2942, 0]
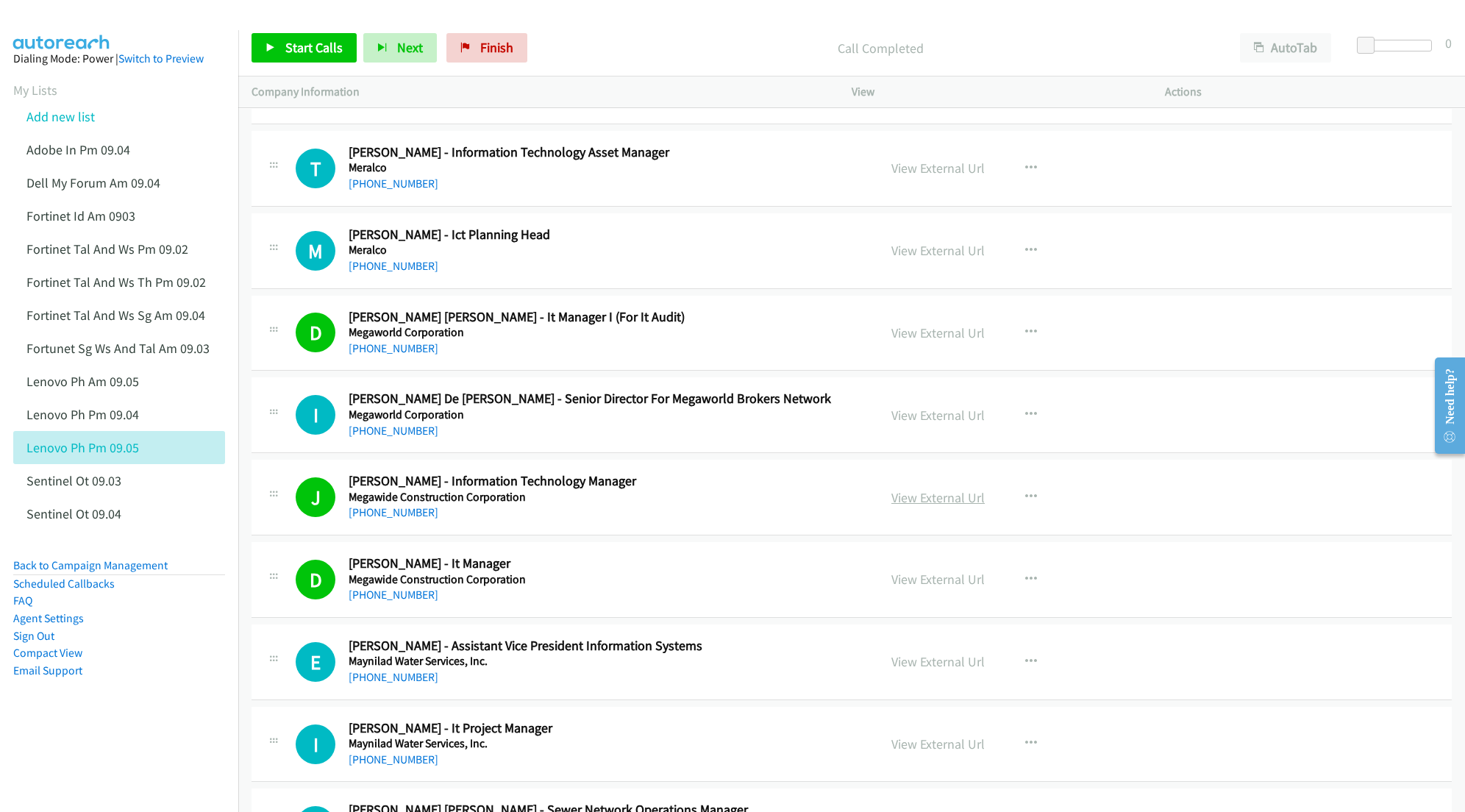
click at [899, 506] on link "View External Url" at bounding box center [938, 497] width 93 height 17
click at [910, 588] on link "View External Url" at bounding box center [938, 579] width 93 height 17
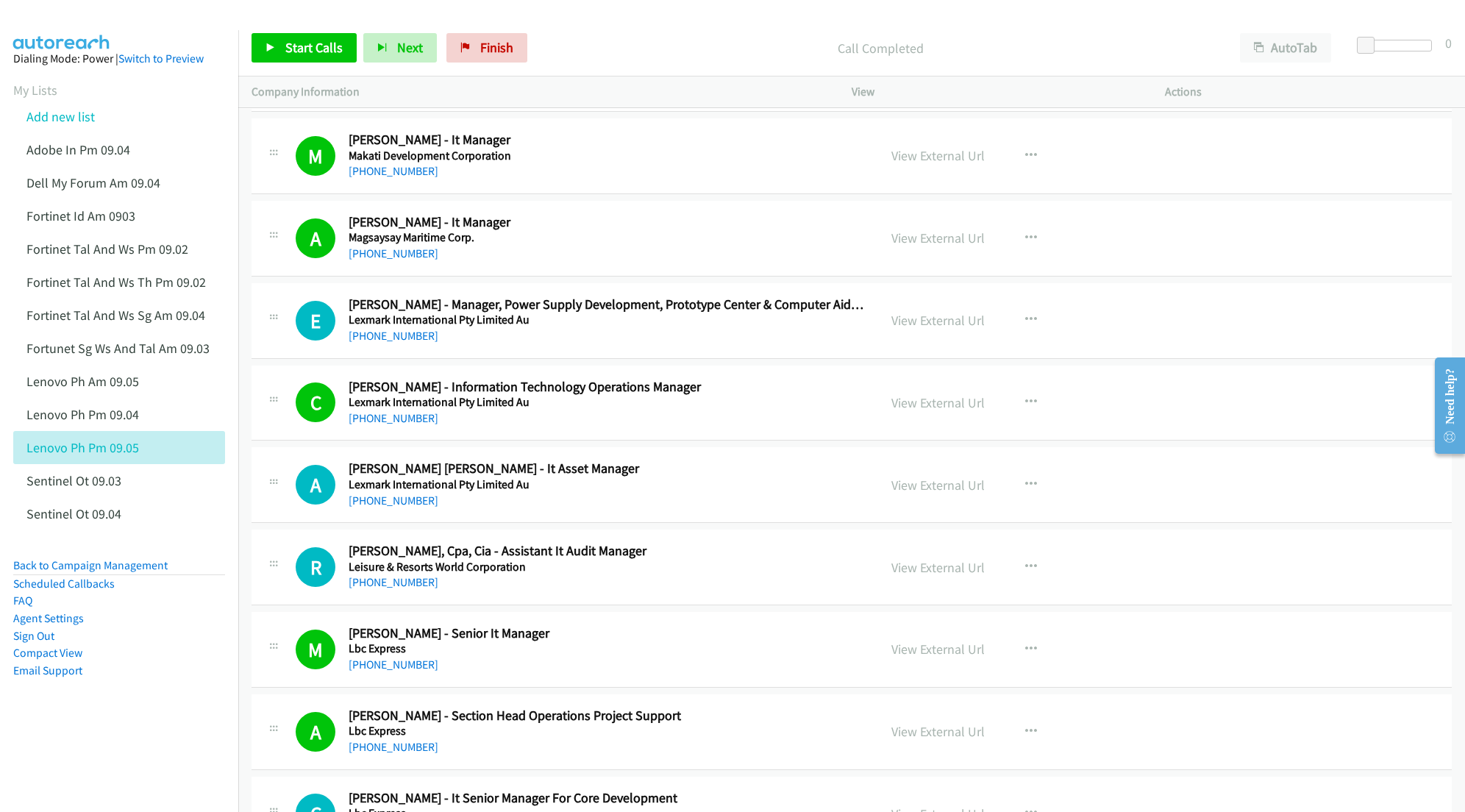
scroll to position [5098, 0]
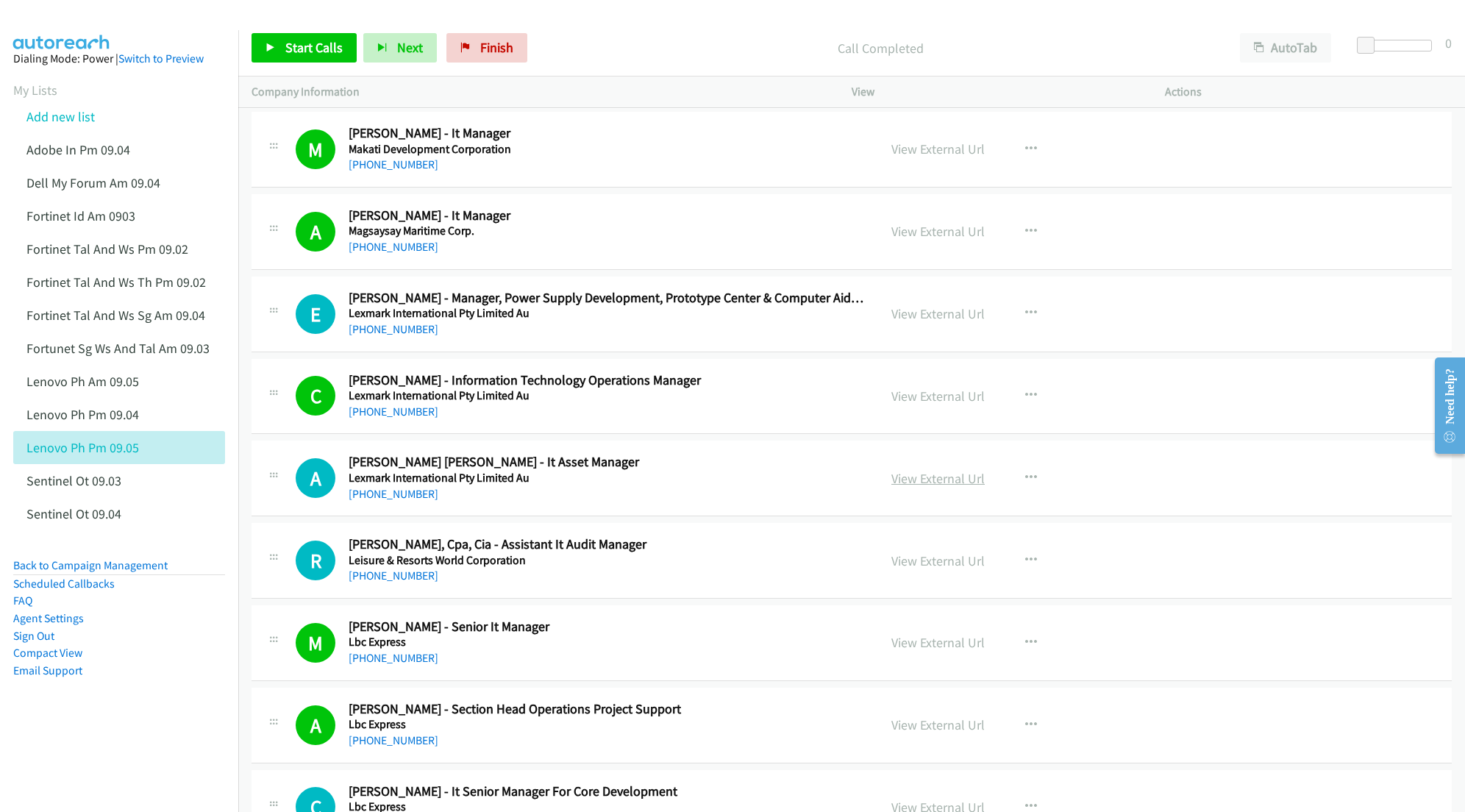
click at [914, 487] on link "View External Url" at bounding box center [938, 478] width 93 height 17
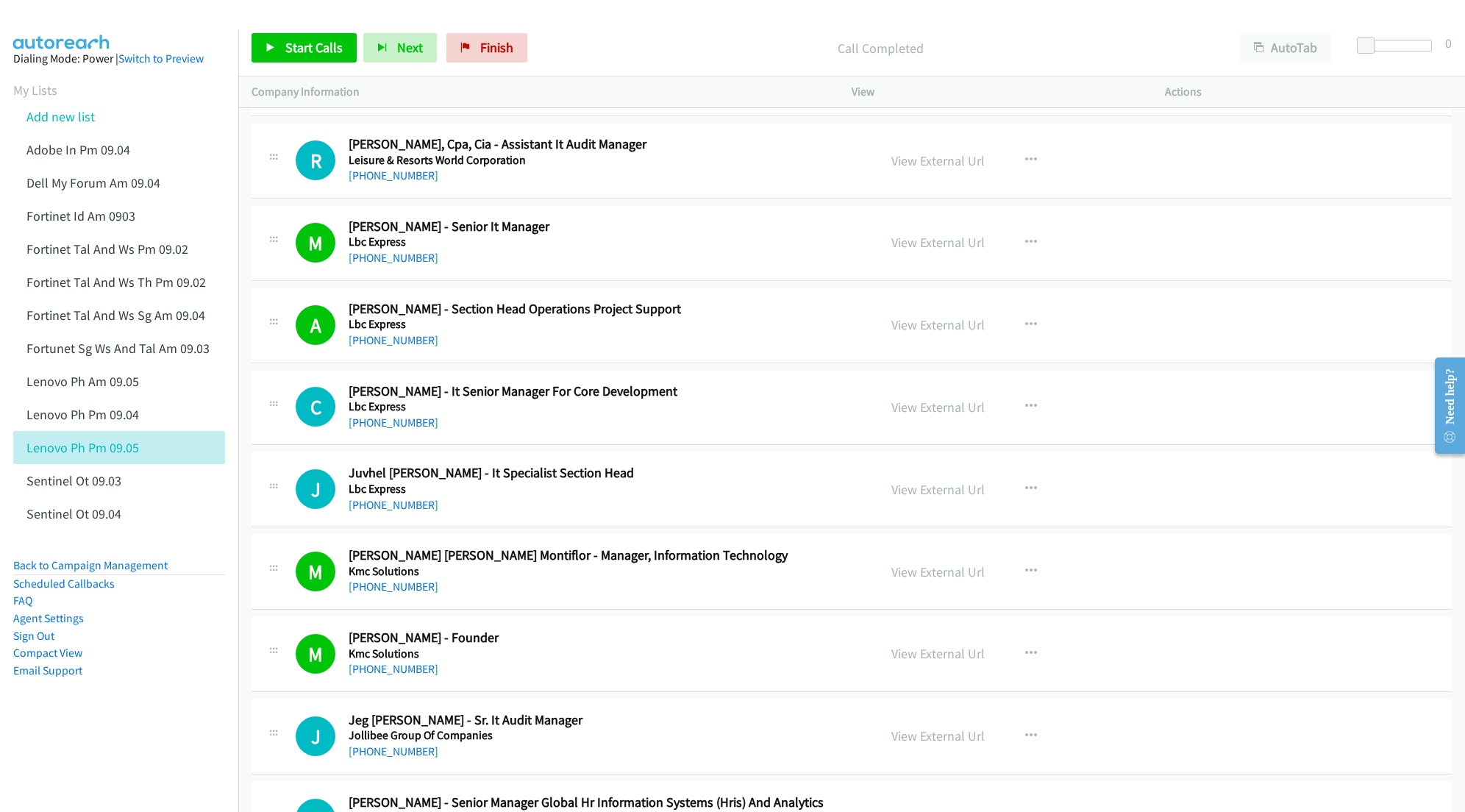
scroll to position [5490, 0]
